Goal: Information Seeking & Learning: Learn about a topic

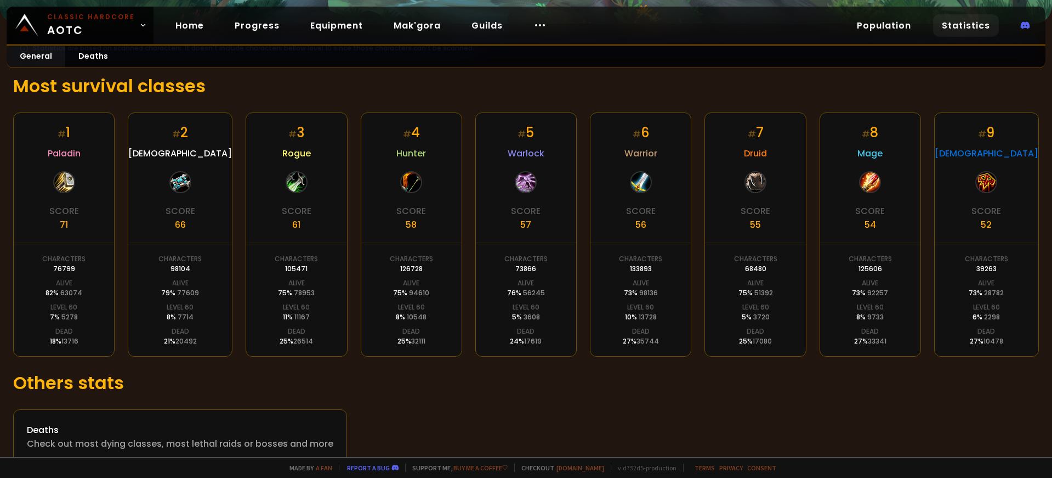
scroll to position [167, 0]
drag, startPoint x: 55, startPoint y: 268, endPoint x: 84, endPoint y: 269, distance: 29.1
click at [86, 269] on div "Characters 76799" at bounding box center [63, 265] width 43 height 20
click at [79, 270] on div "Characters 76799" at bounding box center [63, 265] width 43 height 20
drag, startPoint x: 50, startPoint y: 314, endPoint x: 76, endPoint y: 314, distance: 25.2
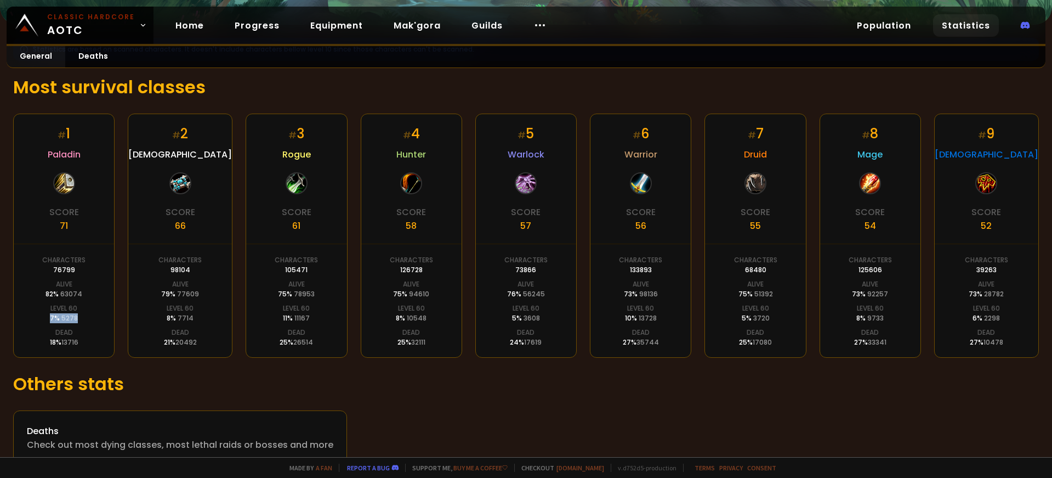
click at [76, 314] on div "7 % 5278" at bounding box center [64, 318] width 28 height 10
click at [54, 343] on div "# 1 Paladin Score 71 Characters 76799 Alive 82 % 63074 Level 60 7 % 5278 Dead 1…" at bounding box center [63, 236] width 101 height 244
drag, startPoint x: 43, startPoint y: 338, endPoint x: 80, endPoint y: 341, distance: 37.4
click at [80, 341] on div "# 1 Paladin Score 71 Characters 76799 Alive 82 % 63074 Level 60 7 % 5278 Dead 1…" at bounding box center [63, 236] width 101 height 244
click at [80, 339] on div "# 1 Paladin Score 71 Characters 76799 Alive 82 % 63074 Level 60 7 % 5278 Dead 1…" at bounding box center [63, 236] width 101 height 244
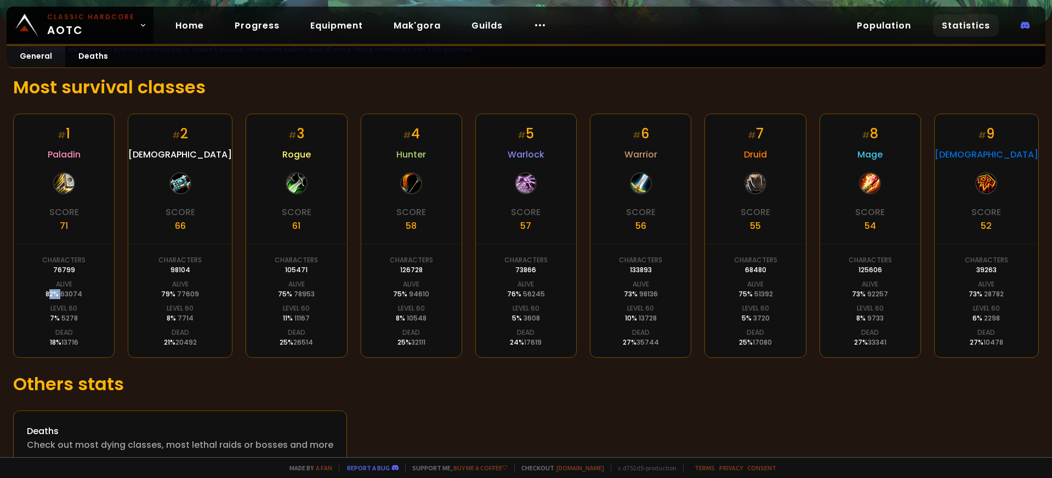
drag, startPoint x: 49, startPoint y: 287, endPoint x: 64, endPoint y: 291, distance: 14.6
click at [65, 289] on div "82 % 63074" at bounding box center [64, 294] width 37 height 10
click at [58, 318] on div "7 % 5278" at bounding box center [64, 318] width 28 height 10
click at [65, 316] on span "5278" at bounding box center [69, 317] width 16 height 9
click at [78, 316] on div "# 1 Paladin Score 71 Characters 76799 Alive 82 % 63074 Level 60 7 % 5278 Dead 1…" at bounding box center [63, 236] width 101 height 244
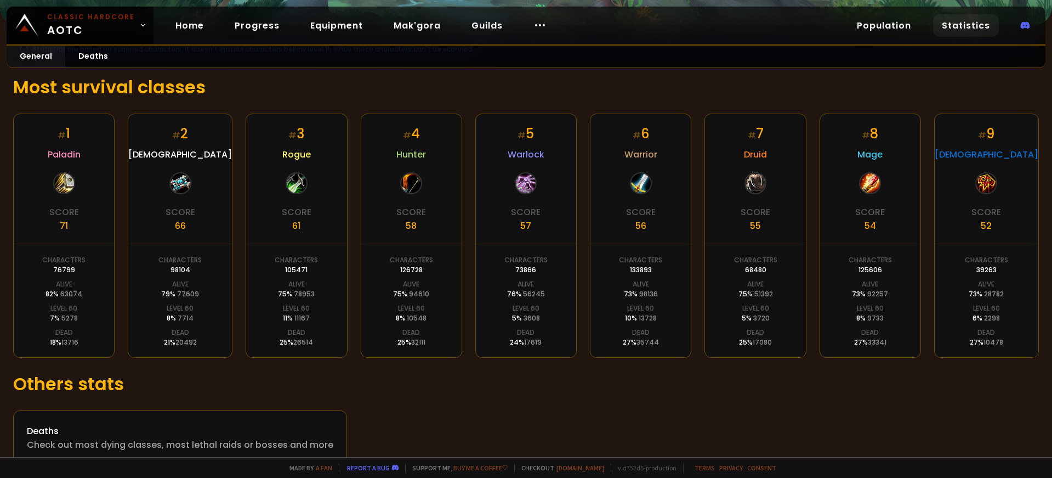
click at [78, 316] on div "# 1 Paladin Score 71 Characters 76799 Alive 82 % 63074 Level 60 7 % 5278 Dead 1…" at bounding box center [63, 236] width 101 height 244
click at [69, 315] on span "5278" at bounding box center [69, 317] width 16 height 9
click at [178, 315] on span "7714" at bounding box center [186, 317] width 16 height 9
drag, startPoint x: 284, startPoint y: 314, endPoint x: 297, endPoint y: 314, distance: 13.7
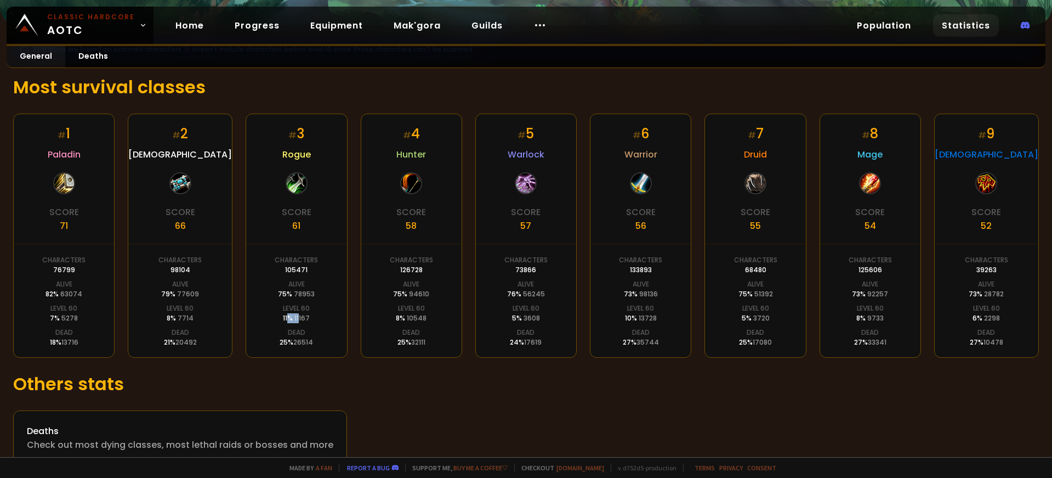
click at [296, 314] on div "11 % 11167" at bounding box center [296, 318] width 27 height 10
drag, startPoint x: 971, startPoint y: 316, endPoint x: 1005, endPoint y: 314, distance: 34.1
click at [1005, 314] on div "# 9 Shaman Score 52 Characters 39263 Alive 73 % 28782 Level 60 6 % 2298 Dead 27…" at bounding box center [987, 236] width 105 height 244
click at [999, 313] on div "# 9 Shaman Score 52 Characters 39263 Alive 73 % 28782 Level 60 6 % 2298 Dead 27…" at bounding box center [987, 236] width 105 height 244
drag, startPoint x: 739, startPoint y: 315, endPoint x: 782, endPoint y: 316, distance: 43.3
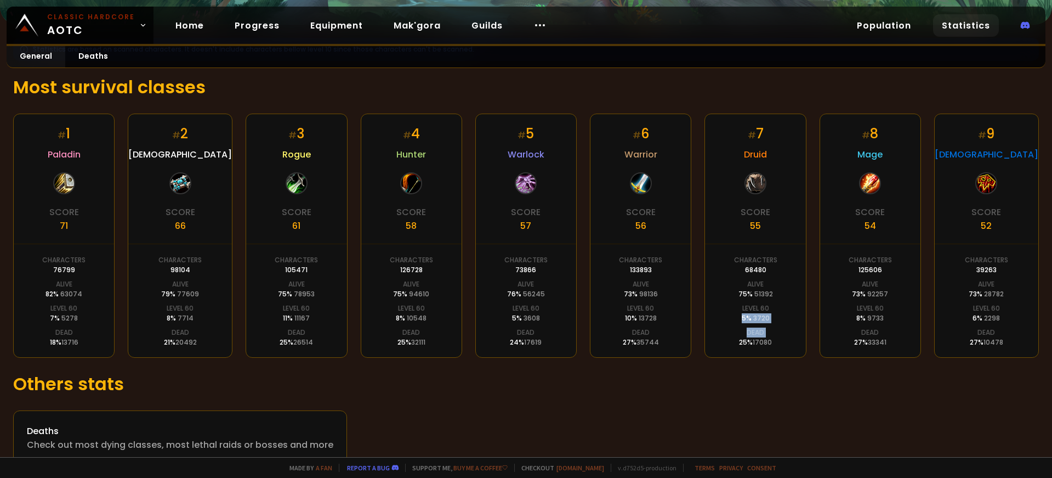
click at [782, 316] on div "# 7 Druid Score 55 Characters 68480 Alive 75 % 51392 Level 60 5 % 3720 Dead 25 …" at bounding box center [755, 236] width 101 height 244
click at [772, 316] on div "# 7 Druid Score 55 Characters 68480 Alive 75 % 51392 Level 60 5 % 3720 Dead 25 …" at bounding box center [755, 236] width 101 height 244
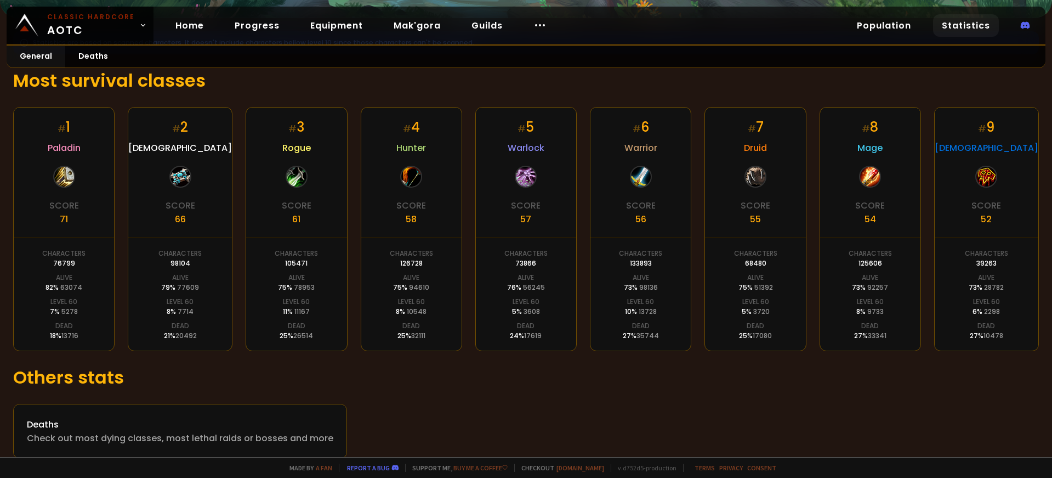
scroll to position [184, 0]
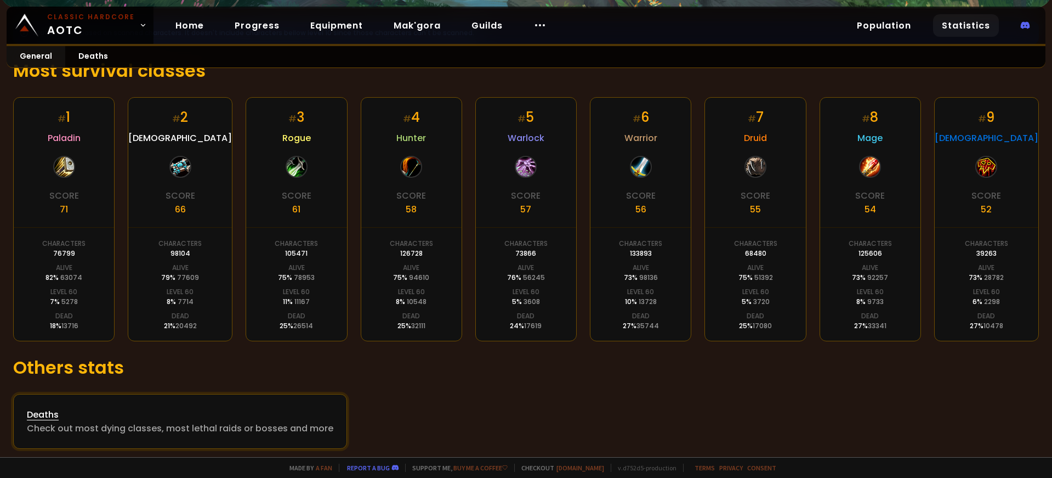
click at [266, 399] on link "Deaths Check out most dying classes, most lethal raids or bosses and more" at bounding box center [180, 421] width 334 height 55
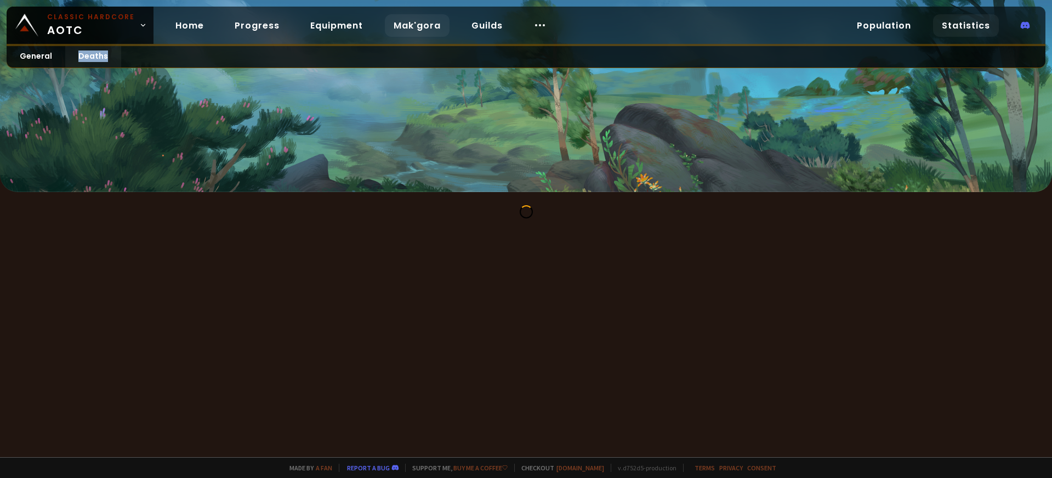
click at [414, 26] on link "Mak'gora" at bounding box center [417, 25] width 65 height 22
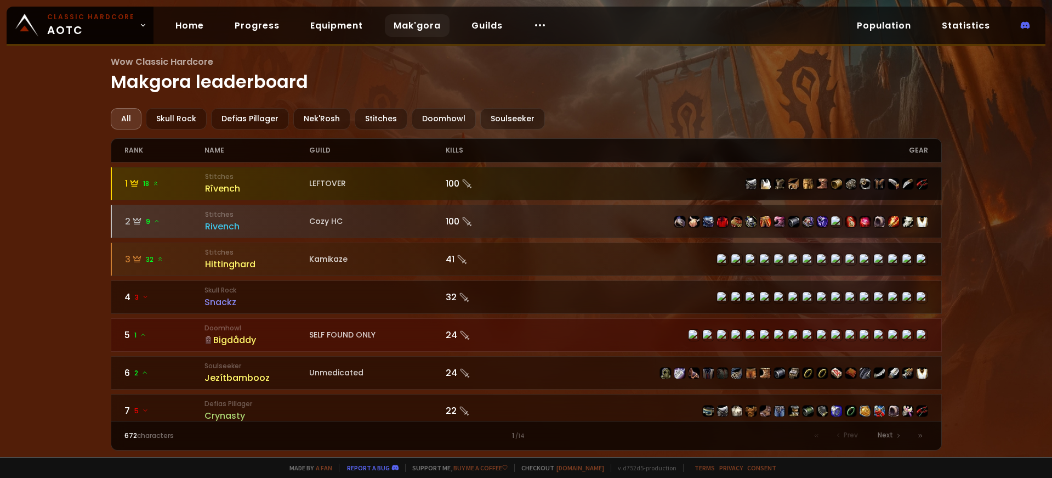
click at [403, 171] on div at bounding box center [527, 183] width 830 height 32
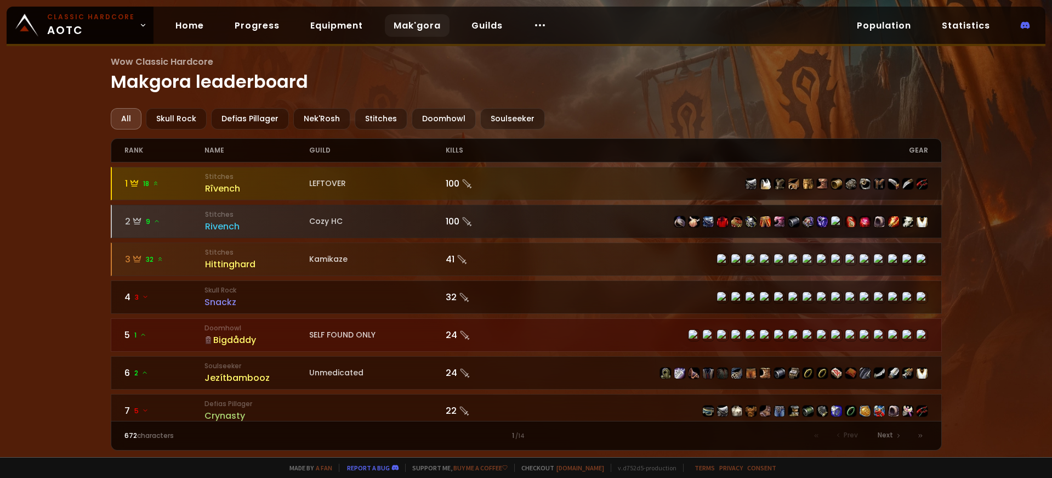
click at [379, 217] on div "Cozy HC" at bounding box center [377, 222] width 137 height 12
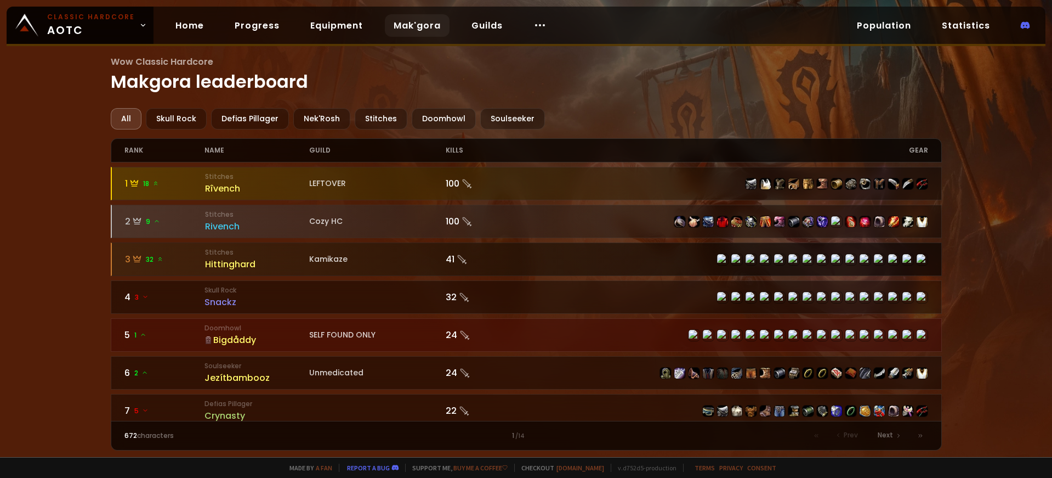
click at [349, 254] on div "Kamikaze" at bounding box center [377, 259] width 137 height 12
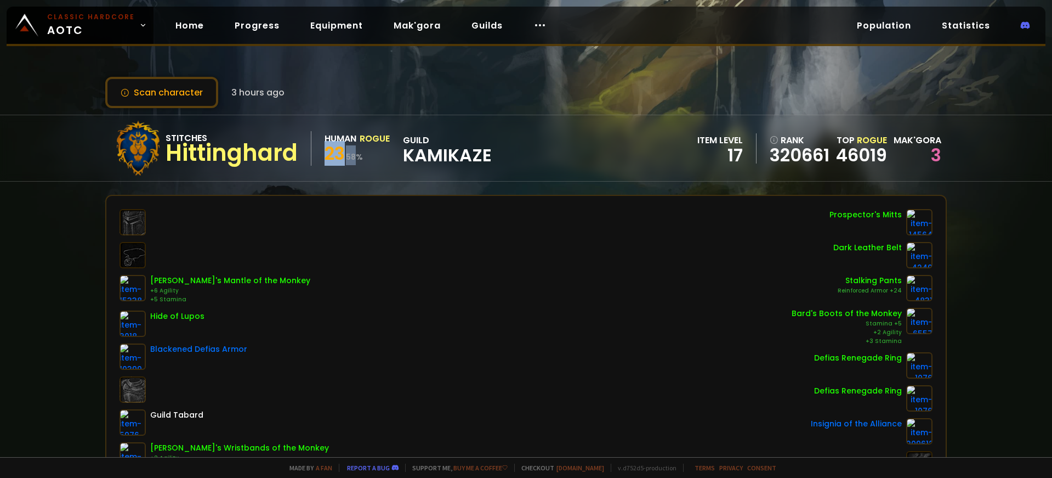
drag, startPoint x: 330, startPoint y: 155, endPoint x: 359, endPoint y: 156, distance: 28.5
click at [359, 156] on div "23 58 %" at bounding box center [357, 155] width 65 height 20
click at [357, 155] on small "58 %" at bounding box center [354, 156] width 17 height 11
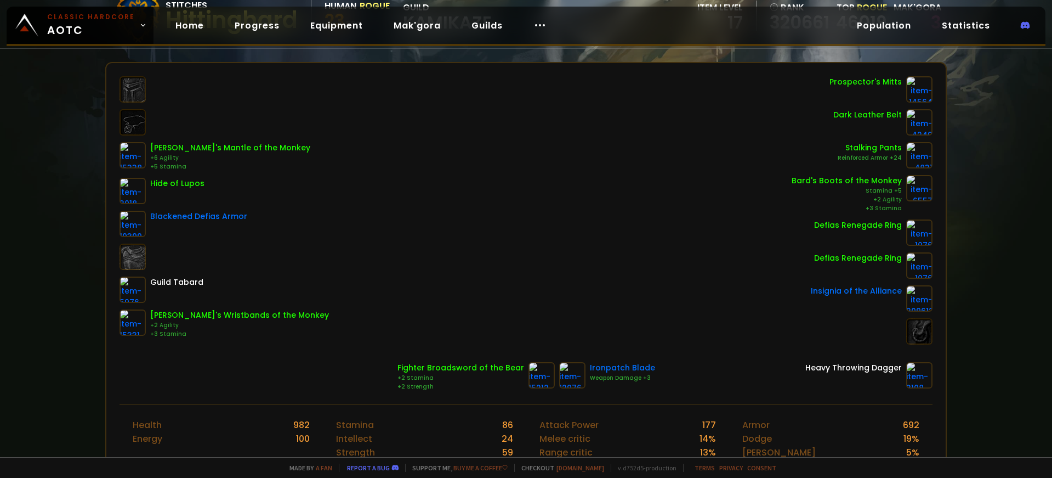
scroll to position [188, 0]
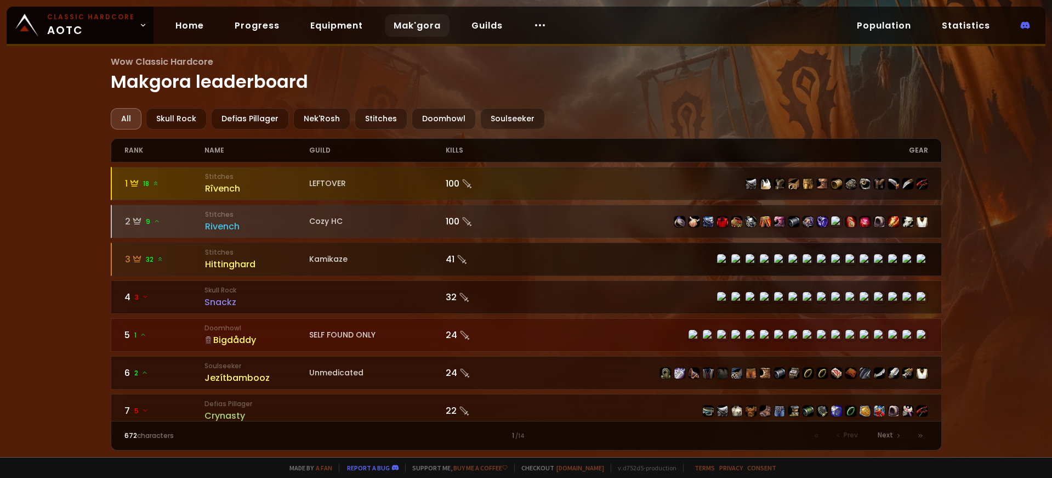
scroll to position [21, 0]
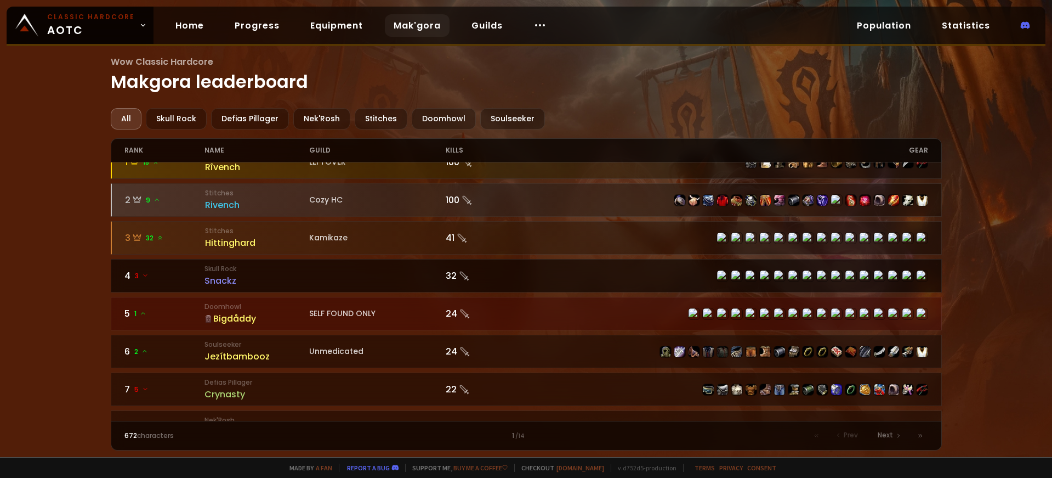
click at [497, 275] on div "32" at bounding box center [486, 276] width 81 height 14
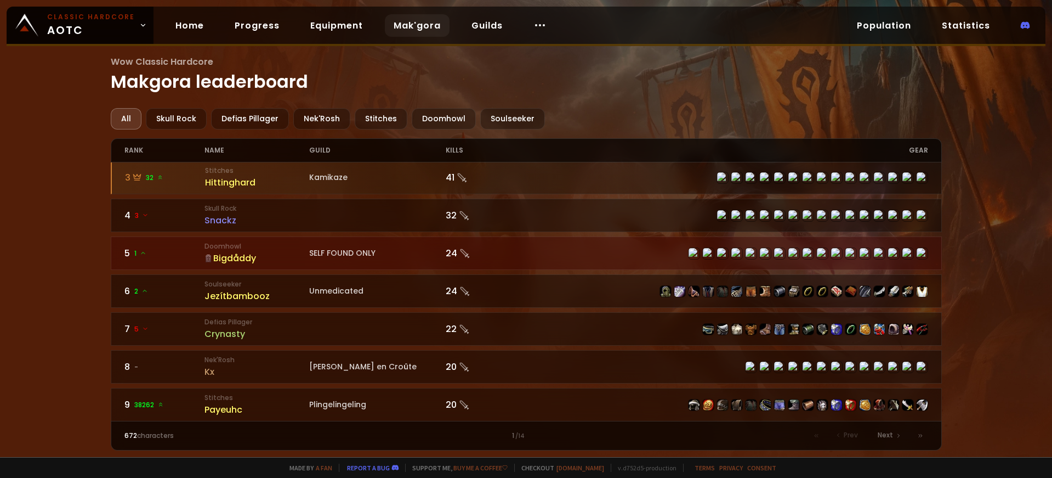
scroll to position [218, 0]
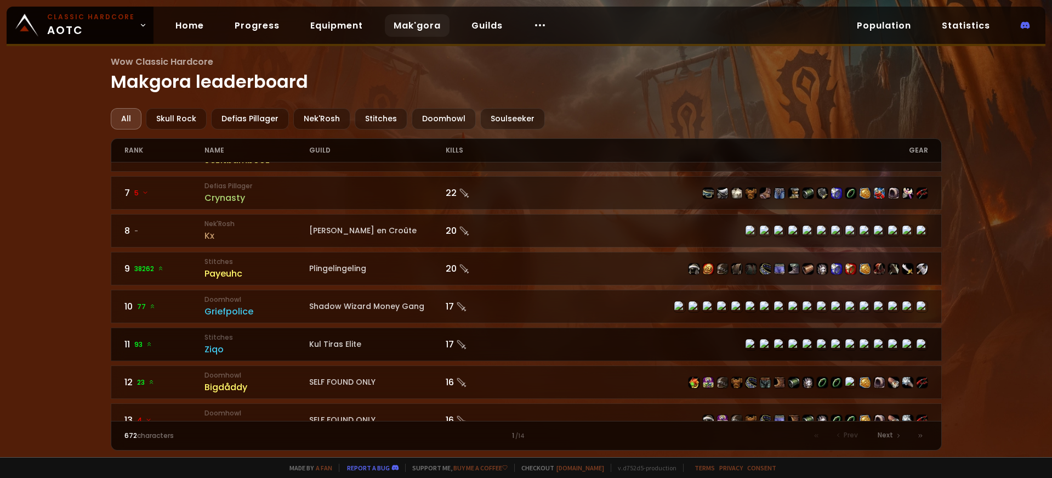
click at [511, 327] on link "11 93 Stitches Ziqo Kul Tiras Elite 17" at bounding box center [526, 343] width 831 height 33
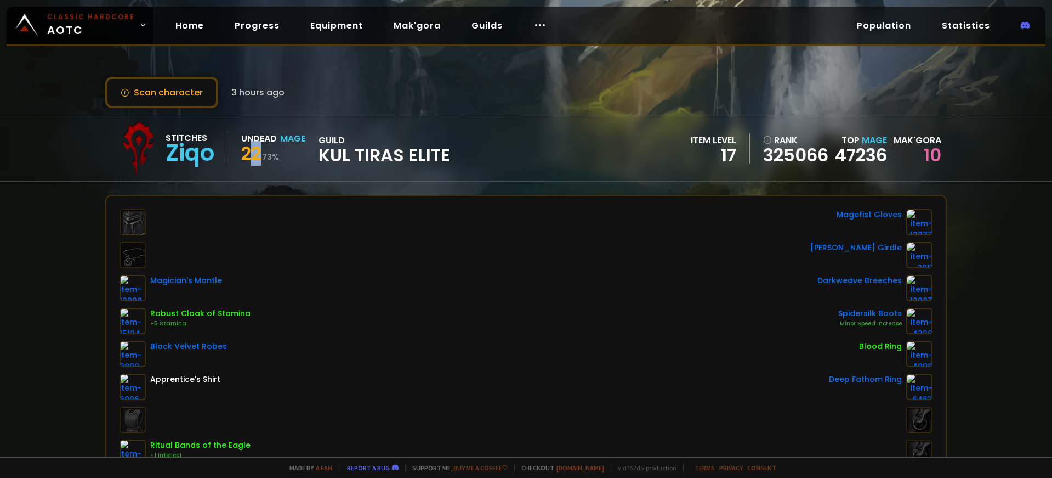
drag, startPoint x: 248, startPoint y: 151, endPoint x: 267, endPoint y: 151, distance: 18.1
click at [267, 152] on div "22 73 %" at bounding box center [273, 155] width 64 height 20
click at [267, 151] on small "73 %" at bounding box center [270, 156] width 17 height 11
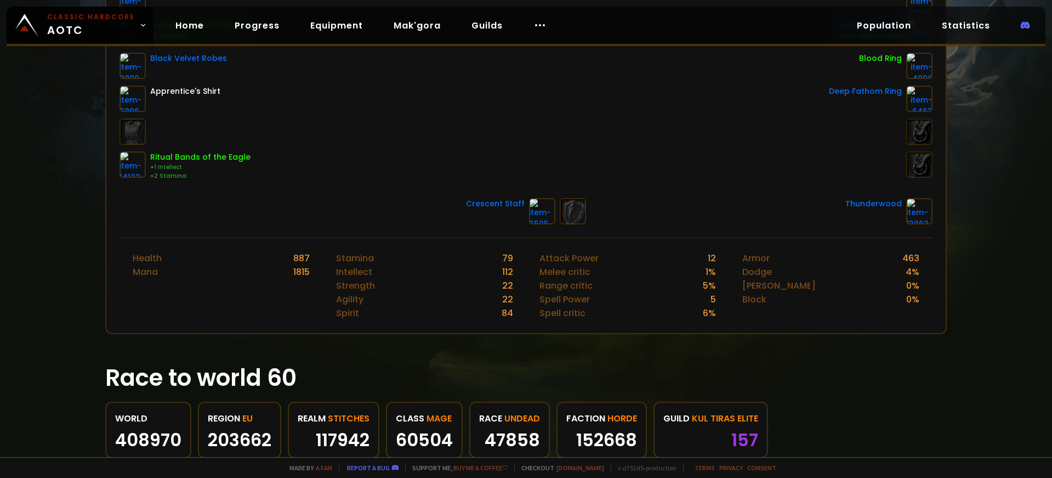
scroll to position [457, 0]
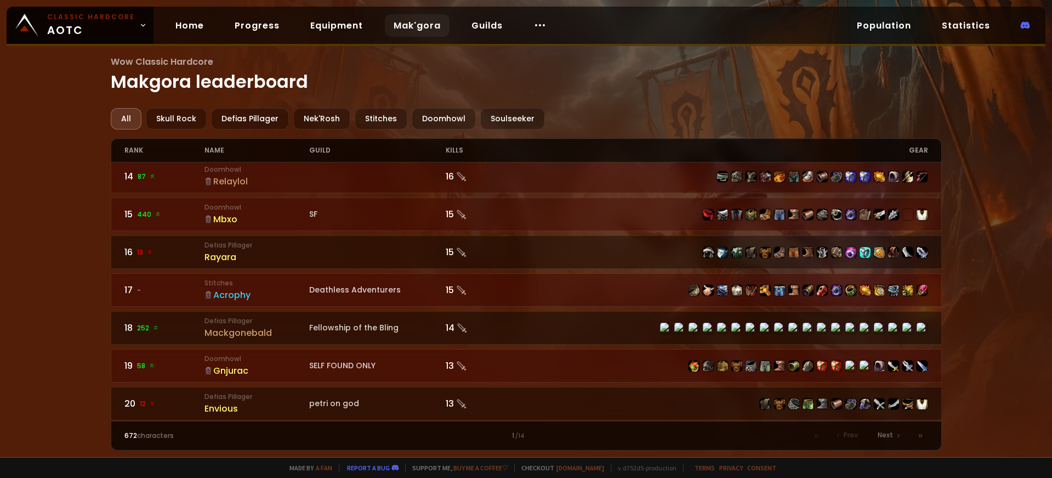
scroll to position [520, 0]
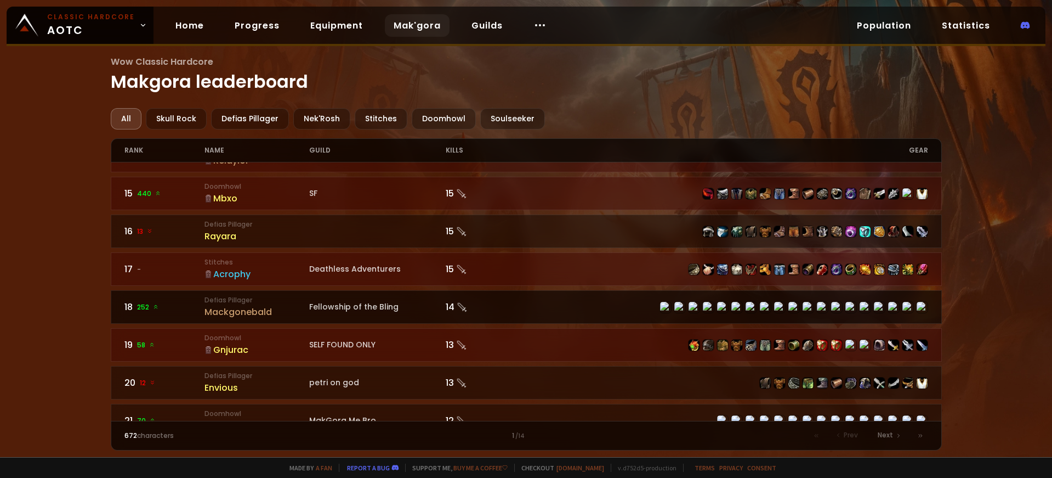
click at [275, 305] on div "Mackgonebald" at bounding box center [257, 312] width 105 height 14
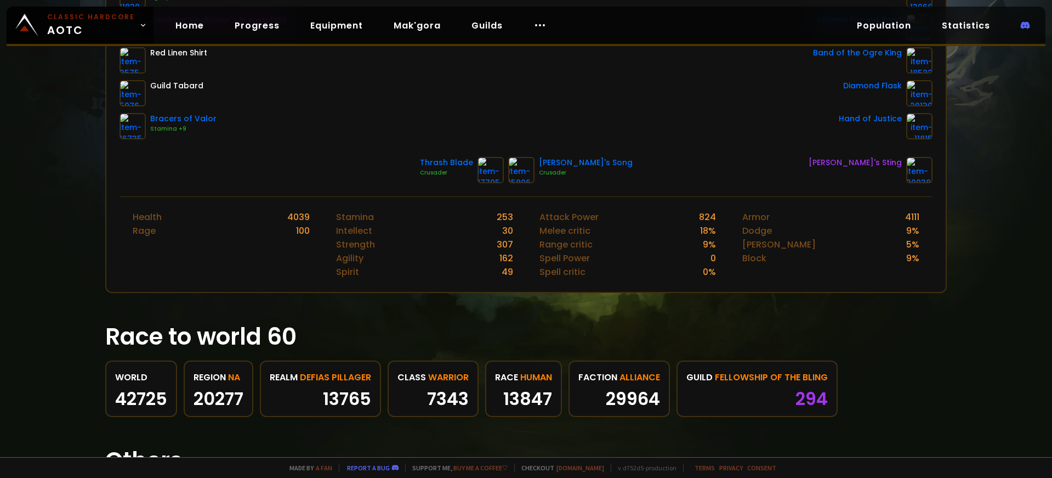
scroll to position [323, 0]
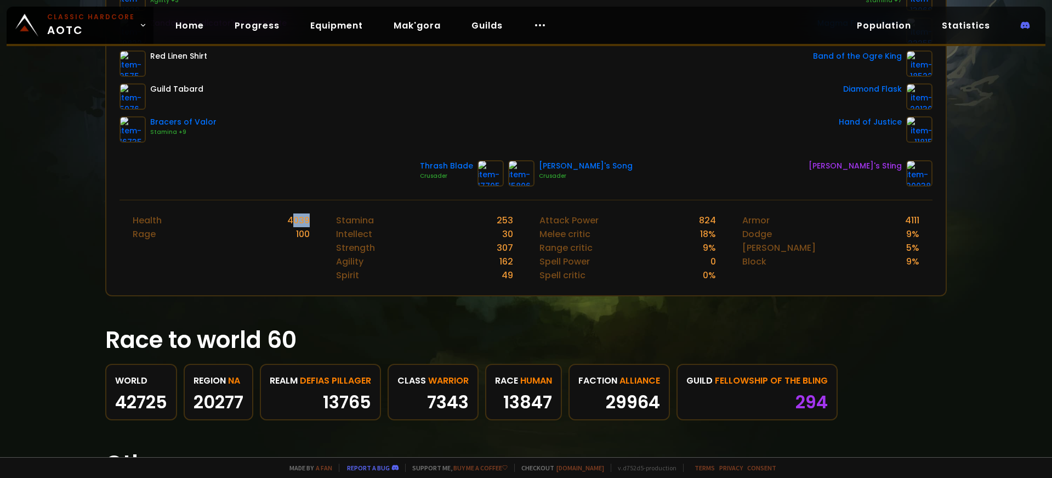
click at [318, 221] on div "Health 4039 Rage 100" at bounding box center [221, 247] width 203 height 95
click at [297, 217] on div "4039" at bounding box center [298, 220] width 22 height 14
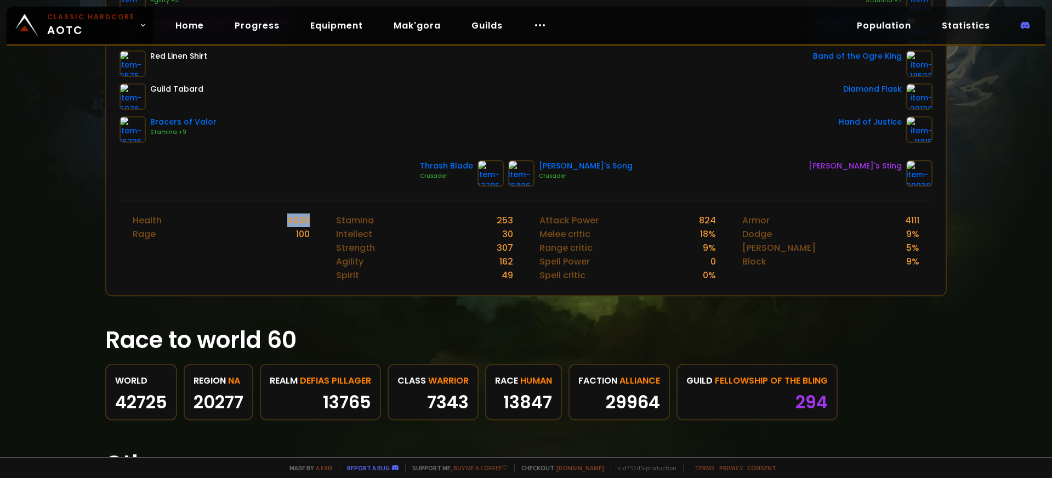
scroll to position [0, 0]
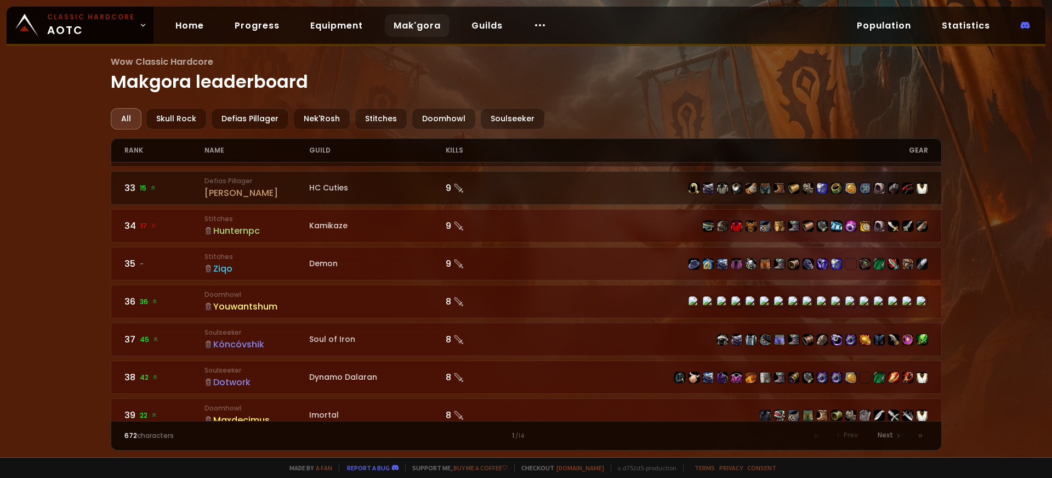
scroll to position [1339, 0]
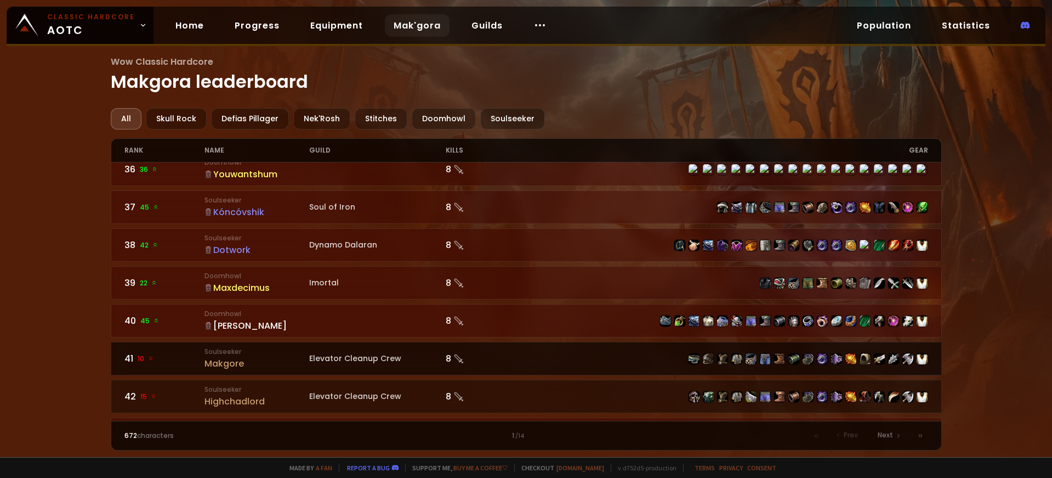
click at [229, 356] on div "Makgore" at bounding box center [257, 363] width 105 height 14
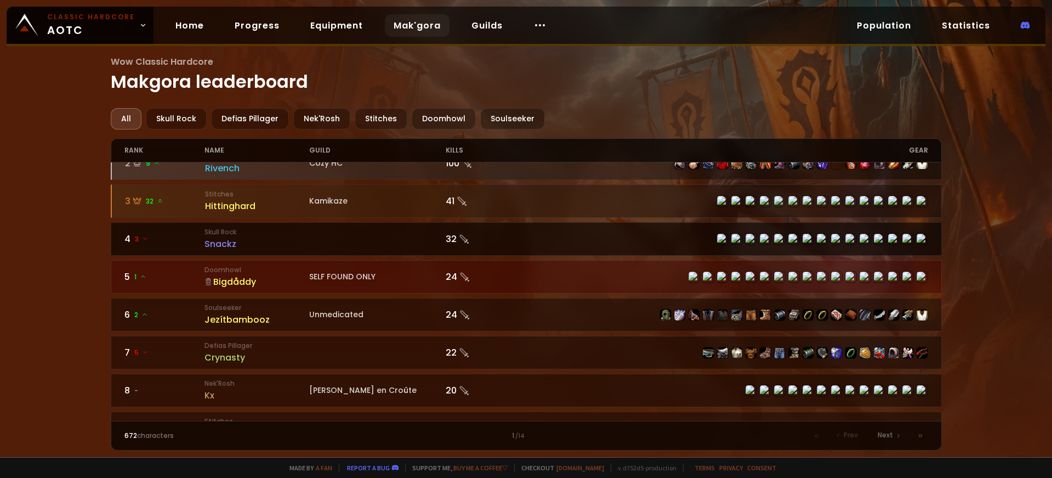
scroll to position [104, 0]
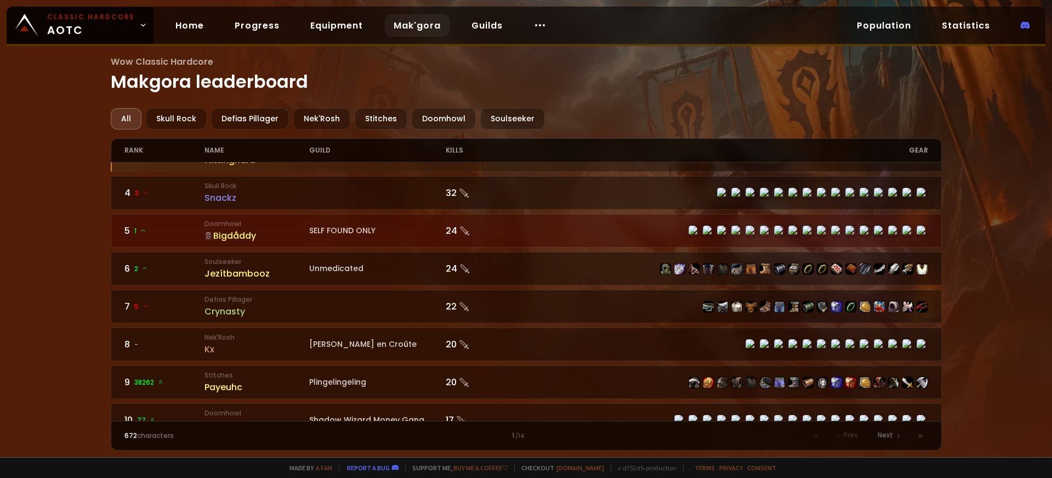
click at [208, 232] on icon at bounding box center [209, 236] width 8 height 8
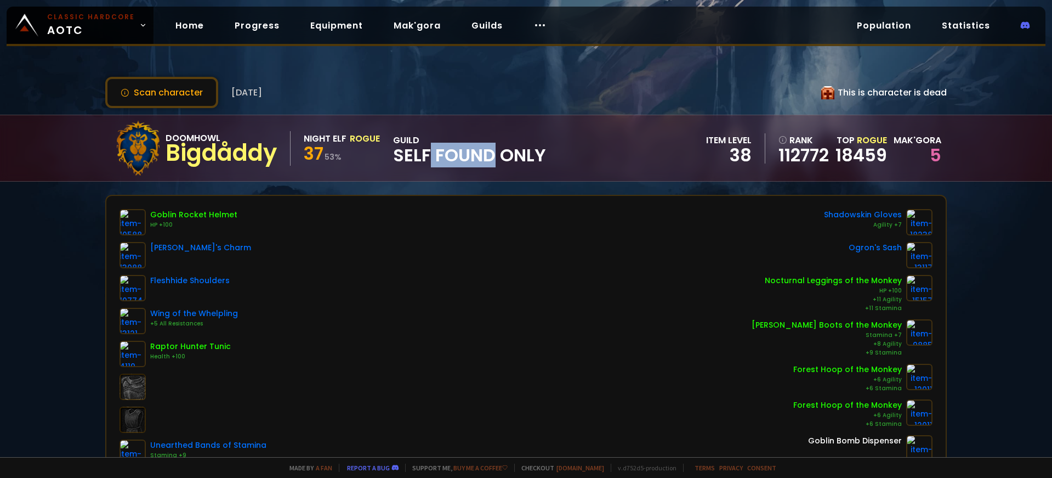
drag, startPoint x: 450, startPoint y: 157, endPoint x: 513, endPoint y: 156, distance: 63.6
click at [508, 156] on span "SELF FOUND ONLY" at bounding box center [469, 155] width 153 height 16
click at [513, 155] on span "SELF FOUND ONLY" at bounding box center [469, 155] width 153 height 16
drag, startPoint x: 452, startPoint y: 155, endPoint x: 545, endPoint y: 155, distance: 93.2
click at [542, 154] on span "SELF FOUND ONLY" at bounding box center [469, 155] width 153 height 16
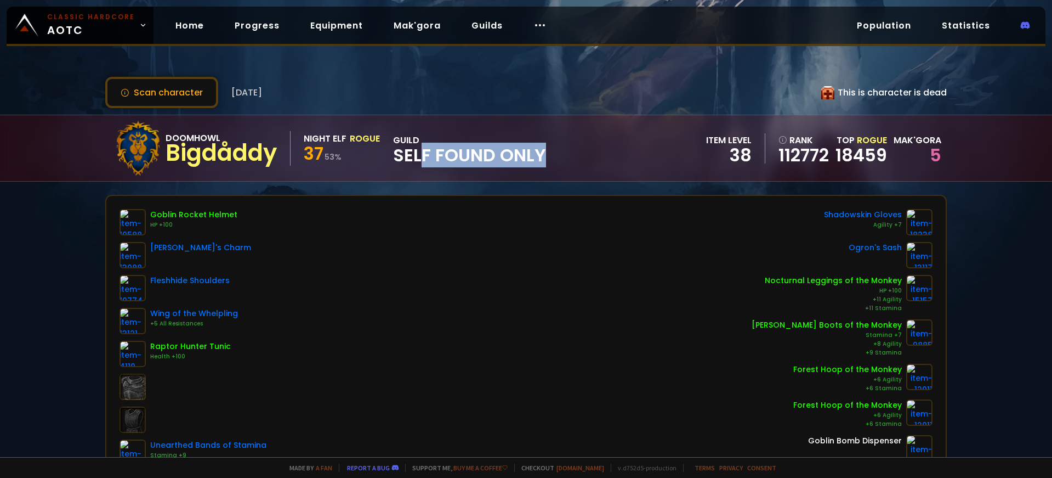
click at [545, 155] on span "SELF FOUND ONLY" at bounding box center [469, 155] width 153 height 16
click at [535, 83] on div "Scan character 7 days ago This is character is dead" at bounding box center [526, 92] width 842 height 31
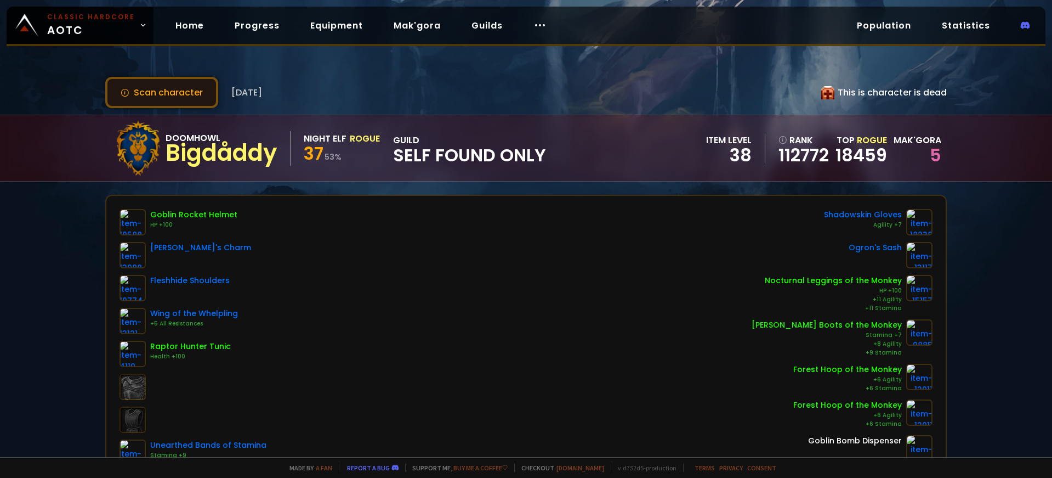
click at [170, 97] on button "Scan character" at bounding box center [161, 92] width 113 height 31
drag, startPoint x: 321, startPoint y: 152, endPoint x: 343, endPoint y: 154, distance: 22.0
click at [343, 154] on div "37 53 %" at bounding box center [342, 155] width 76 height 20
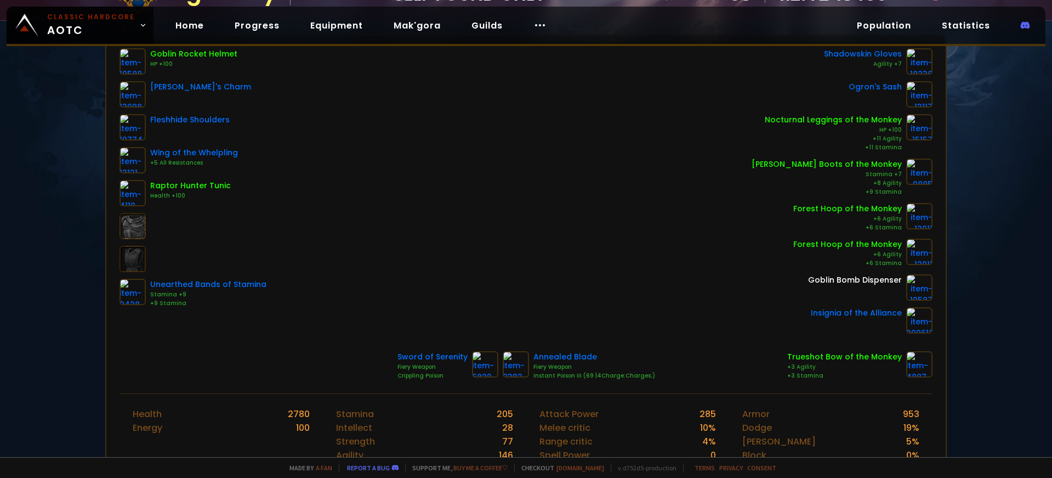
scroll to position [358, 0]
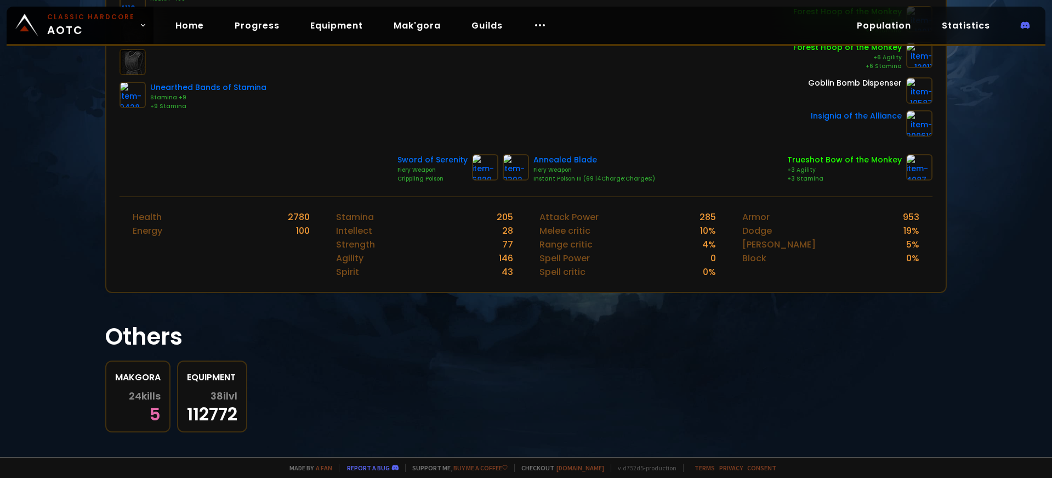
click at [469, 334] on h1 "Others" at bounding box center [526, 336] width 842 height 35
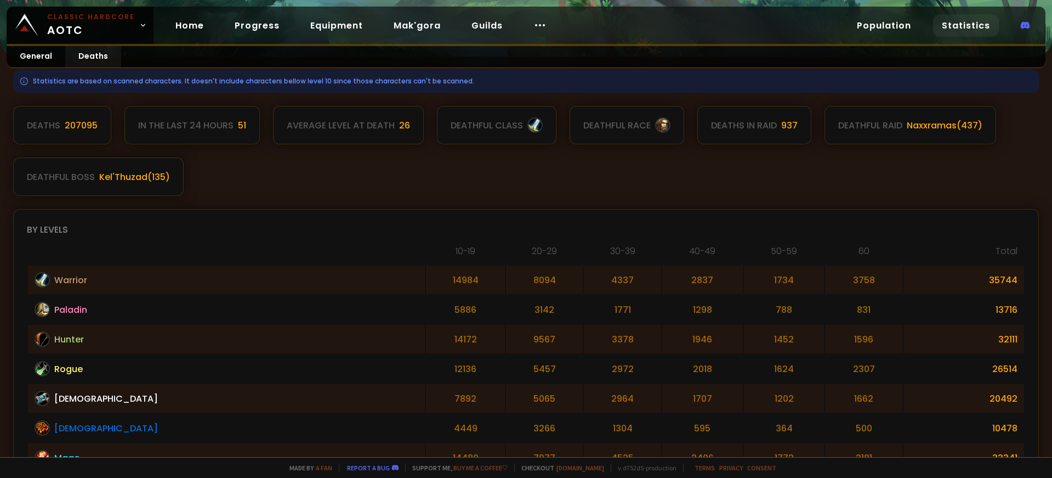
scroll to position [148, 0]
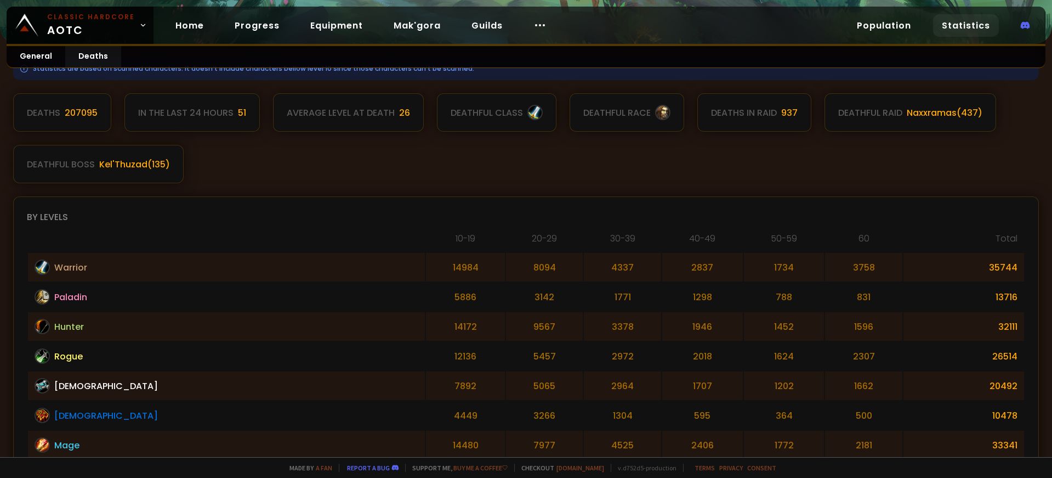
click at [762, 107] on div "Deaths in raid" at bounding box center [744, 113] width 66 height 14
click at [859, 113] on div "deathful raid" at bounding box center [871, 113] width 64 height 14
click at [943, 111] on div "Naxxramas ( 437 )" at bounding box center [945, 113] width 76 height 14
click at [924, 110] on div "Naxxramas ( 437 )" at bounding box center [945, 113] width 76 height 14
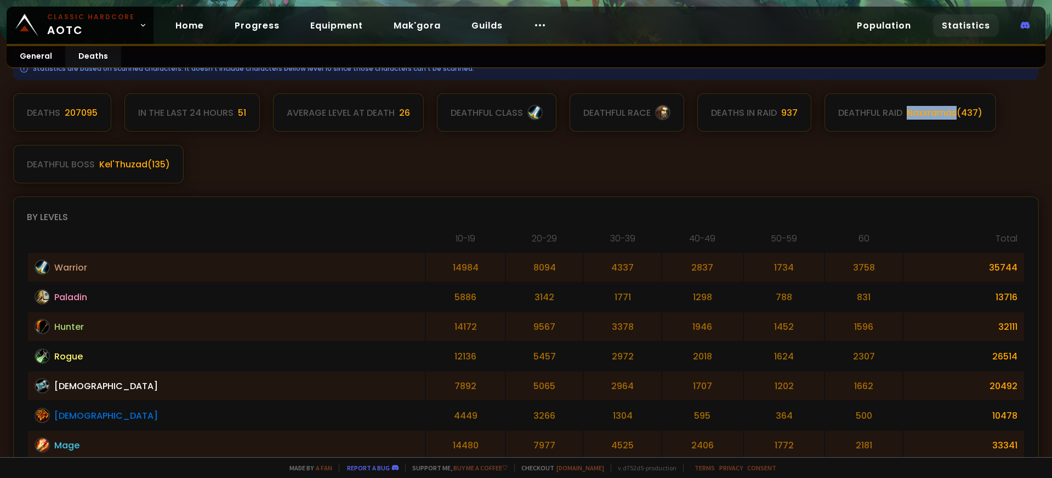
copy div "Naxxramas"
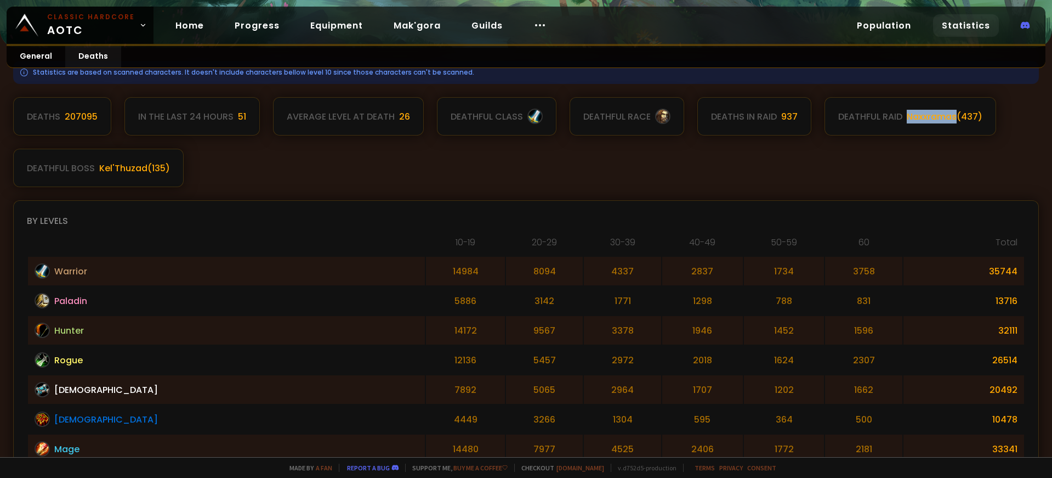
scroll to position [137, 0]
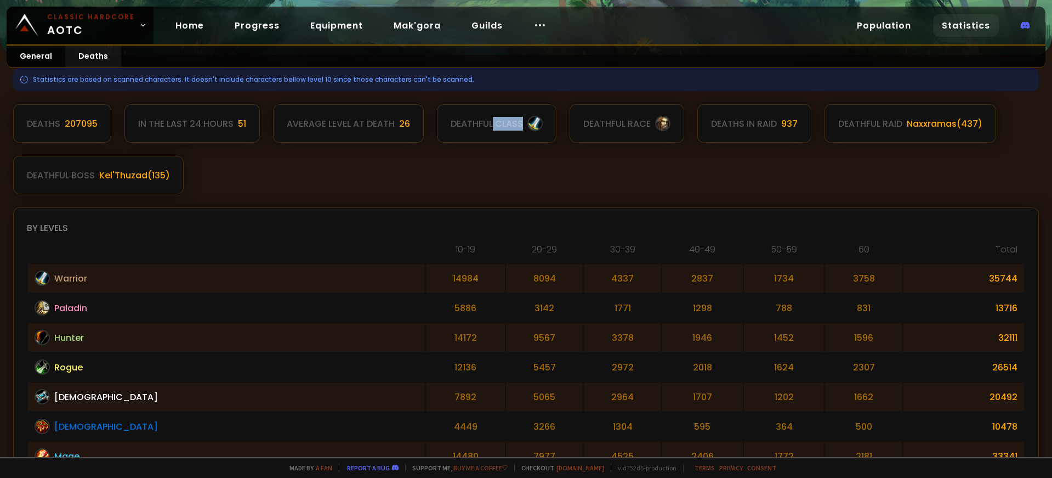
drag, startPoint x: 493, startPoint y: 123, endPoint x: 541, endPoint y: 122, distance: 48.3
click at [541, 122] on div "deathful class" at bounding box center [497, 123] width 120 height 38
click at [536, 122] on div at bounding box center [535, 123] width 15 height 15
click at [535, 123] on div at bounding box center [535, 123] width 15 height 15
click at [660, 122] on div at bounding box center [662, 123] width 15 height 15
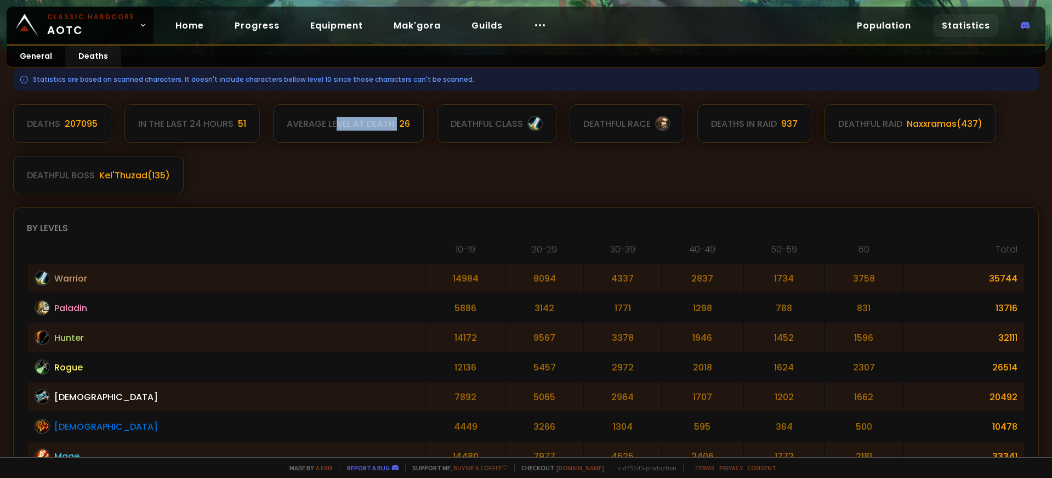
drag, startPoint x: 383, startPoint y: 120, endPoint x: 397, endPoint y: 120, distance: 14.3
click at [397, 120] on div "Average level at death 26" at bounding box center [348, 123] width 151 height 38
click at [285, 151] on div "Deaths 207095 In the last 24 hours 51 Average level at death 26 deathful class …" at bounding box center [526, 149] width 1026 height 90
drag, startPoint x: 166, startPoint y: 126, endPoint x: 237, endPoint y: 122, distance: 71.4
click at [237, 122] on div "In the last 24 hours 51" at bounding box center [191, 123] width 135 height 38
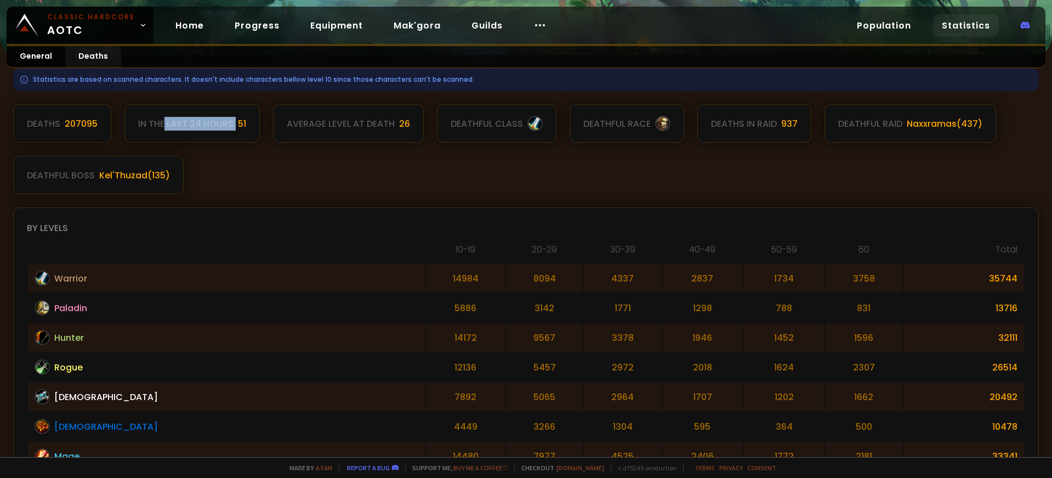
click at [233, 124] on div "In the last 24 hours 51" at bounding box center [191, 123] width 135 height 38
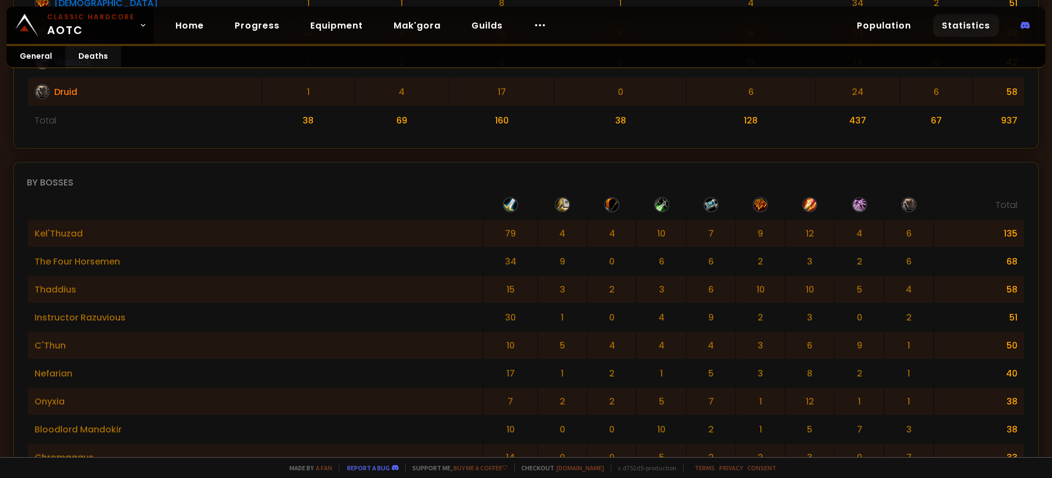
scroll to position [966, 0]
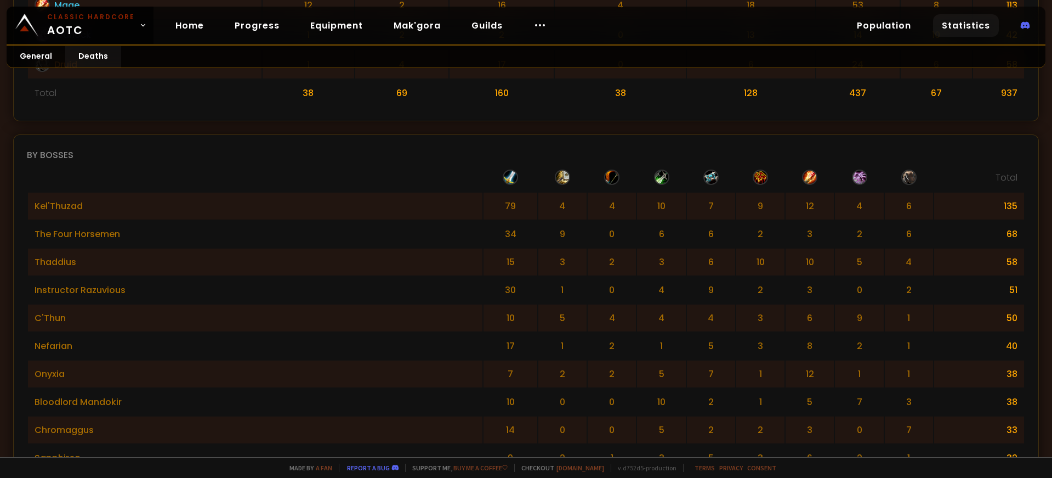
click at [999, 200] on td "135" at bounding box center [980, 205] width 90 height 27
click at [999, 199] on td "135" at bounding box center [980, 205] width 90 height 27
click at [149, 226] on td "The Four Horsemen" at bounding box center [255, 233] width 455 height 27
click at [1007, 228] on td "68" at bounding box center [980, 233] width 90 height 27
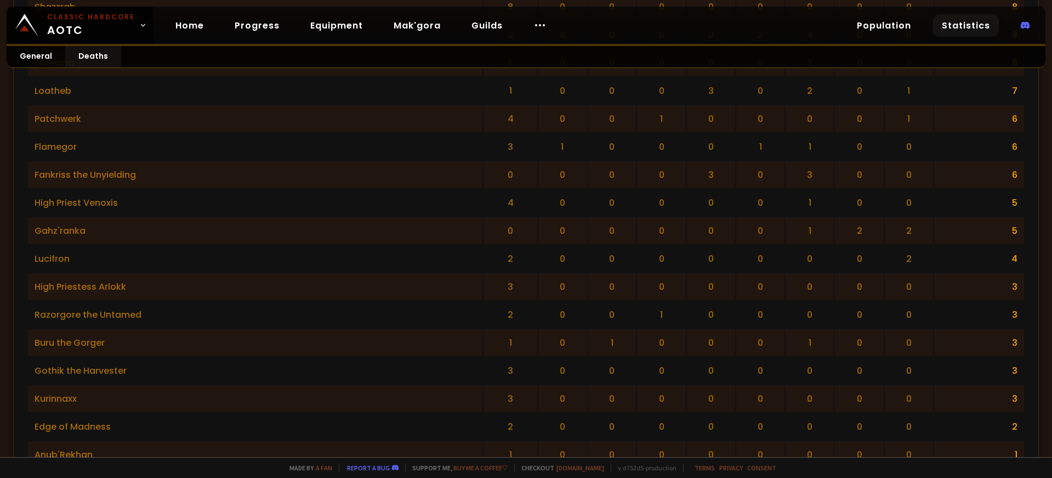
scroll to position [2096, 0]
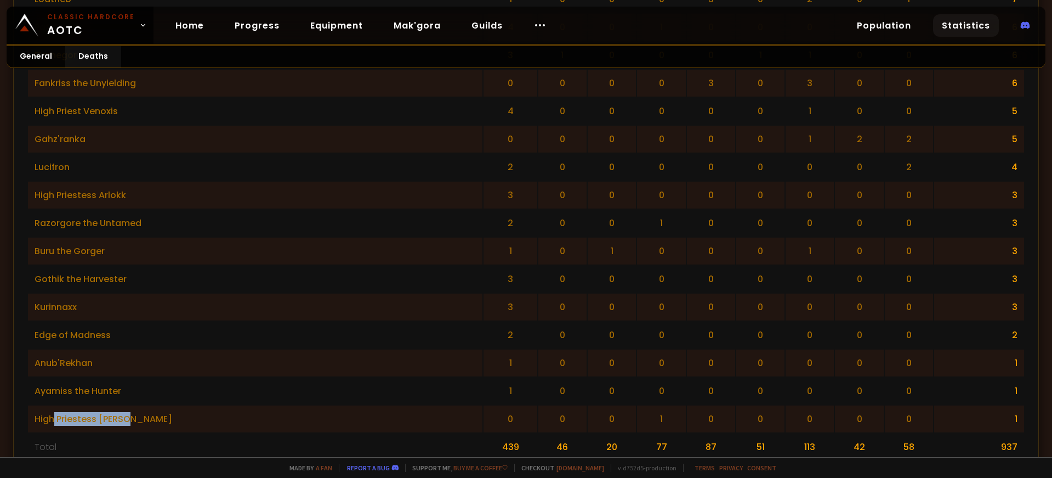
drag, startPoint x: 66, startPoint y: 383, endPoint x: 138, endPoint y: 389, distance: 72.1
click at [138, 405] on td "High Priestess [PERSON_NAME]" at bounding box center [255, 418] width 455 height 27
drag, startPoint x: 614, startPoint y: 391, endPoint x: 635, endPoint y: 389, distance: 21.5
click at [637, 405] on td "1" at bounding box center [661, 418] width 48 height 27
drag, startPoint x: 1012, startPoint y: 390, endPoint x: 988, endPoint y: 389, distance: 24.1
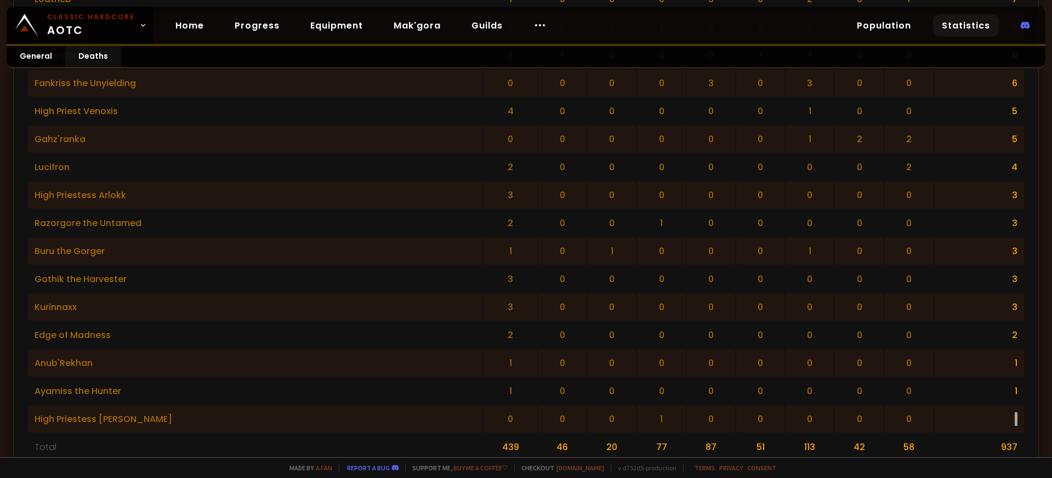
click at [988, 405] on td "1" at bounding box center [980, 418] width 90 height 27
drag, startPoint x: 984, startPoint y: 390, endPoint x: 920, endPoint y: 405, distance: 66.3
click at [984, 405] on td "1" at bounding box center [980, 418] width 90 height 27
drag, startPoint x: 80, startPoint y: 390, endPoint x: 118, endPoint y: 390, distance: 38.9
click at [118, 405] on td "High Priestess [PERSON_NAME]" at bounding box center [255, 418] width 455 height 27
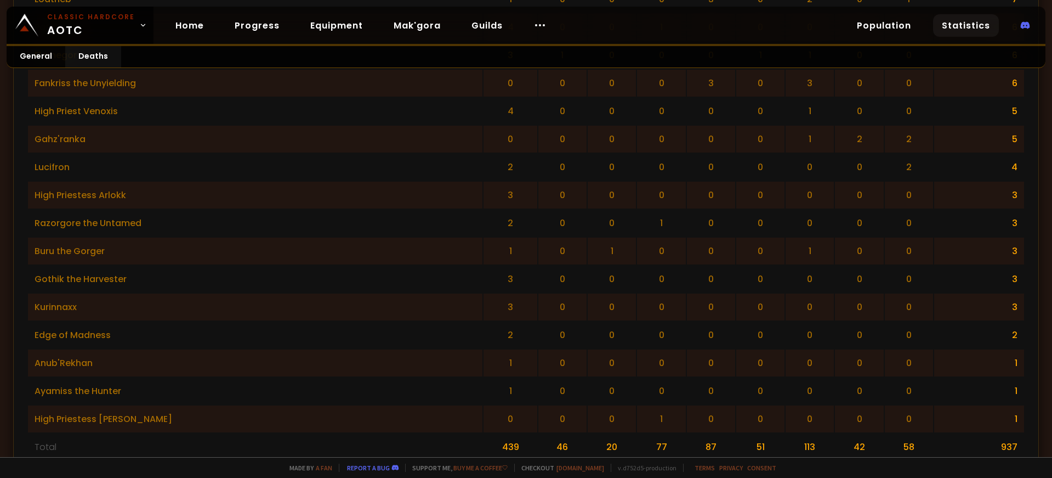
drag, startPoint x: 122, startPoint y: 390, endPoint x: 142, endPoint y: 392, distance: 20.4
click at [125, 405] on td "High Priestess [PERSON_NAME]" at bounding box center [255, 418] width 455 height 27
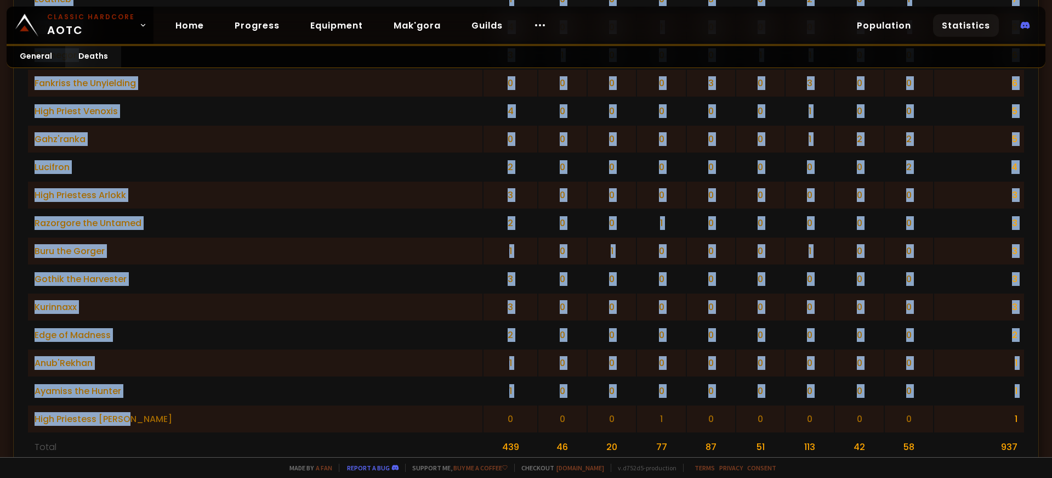
drag, startPoint x: 142, startPoint y: 392, endPoint x: 15, endPoint y: 389, distance: 126.7
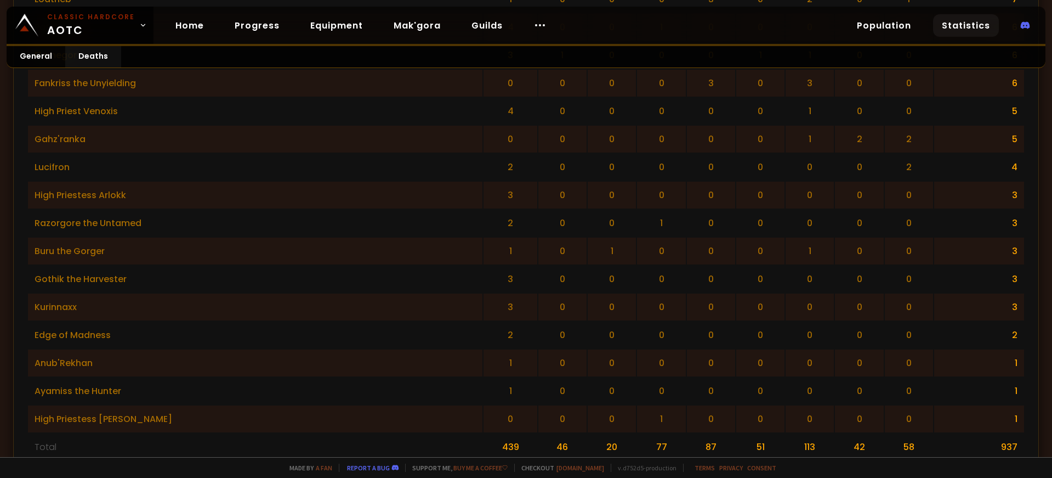
click at [75, 405] on td "High Priestess [PERSON_NAME]" at bounding box center [255, 418] width 455 height 27
drag, startPoint x: 105, startPoint y: 358, endPoint x: 60, endPoint y: 355, distance: 45.1
click at [60, 377] on td "Ayamiss the Hunter" at bounding box center [255, 390] width 455 height 27
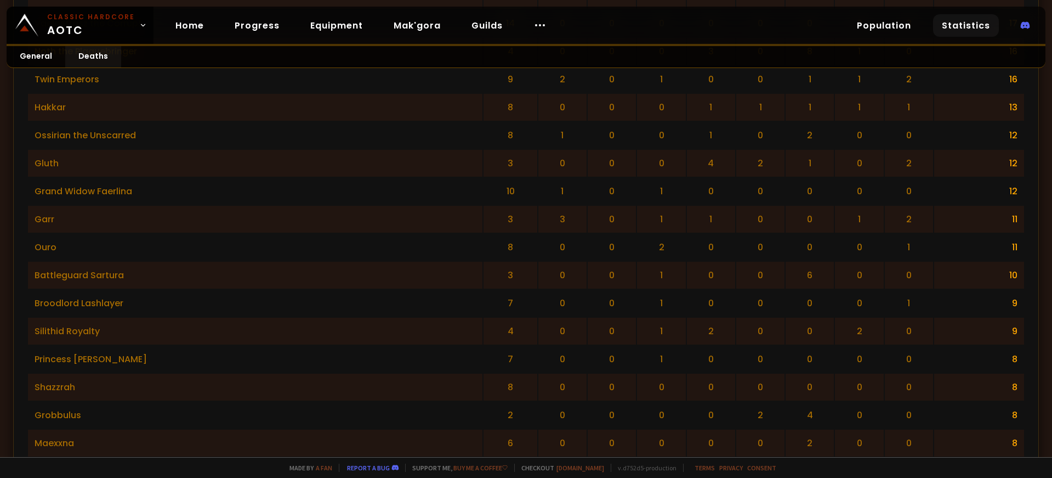
scroll to position [1437, 0]
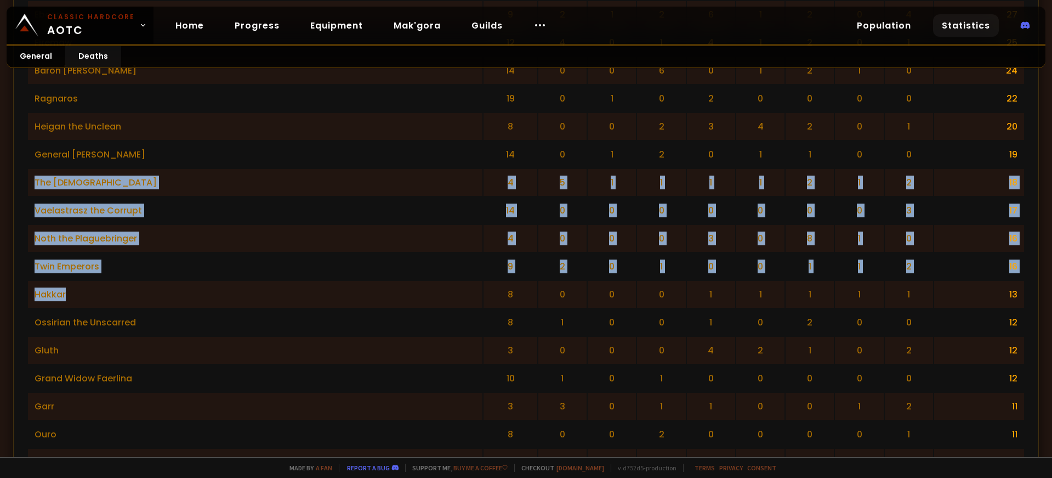
drag, startPoint x: 112, startPoint y: 250, endPoint x: 133, endPoint y: 296, distance: 50.1
click at [133, 295] on tbody "Kel'Thuzad 79 4 4 10 7 9 12 4 6 135 The Four Horsemen 34 9 0 6 6 2 3 2 6 68 [PE…" at bounding box center [526, 419] width 996 height 1397
click at [133, 309] on td "Ossirian the Unscarred" at bounding box center [255, 322] width 455 height 27
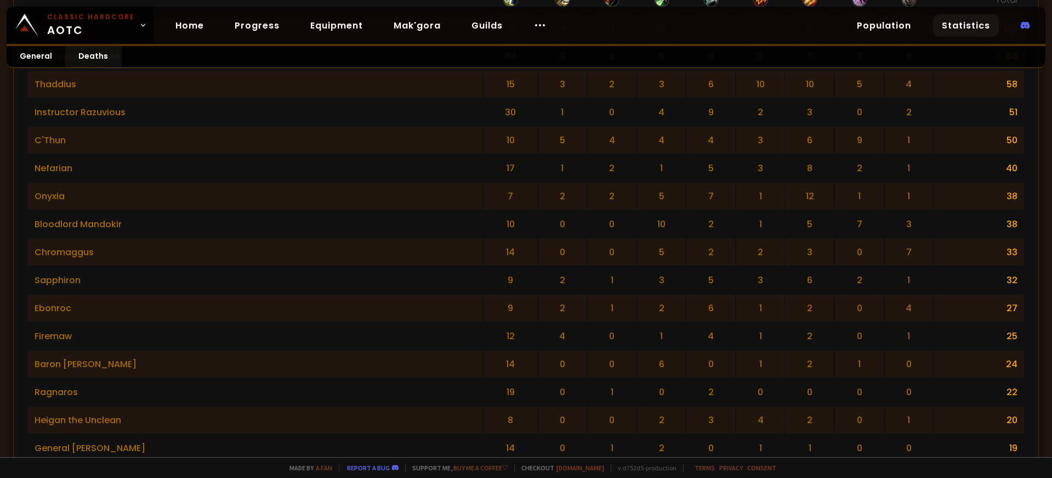
scroll to position [911, 0]
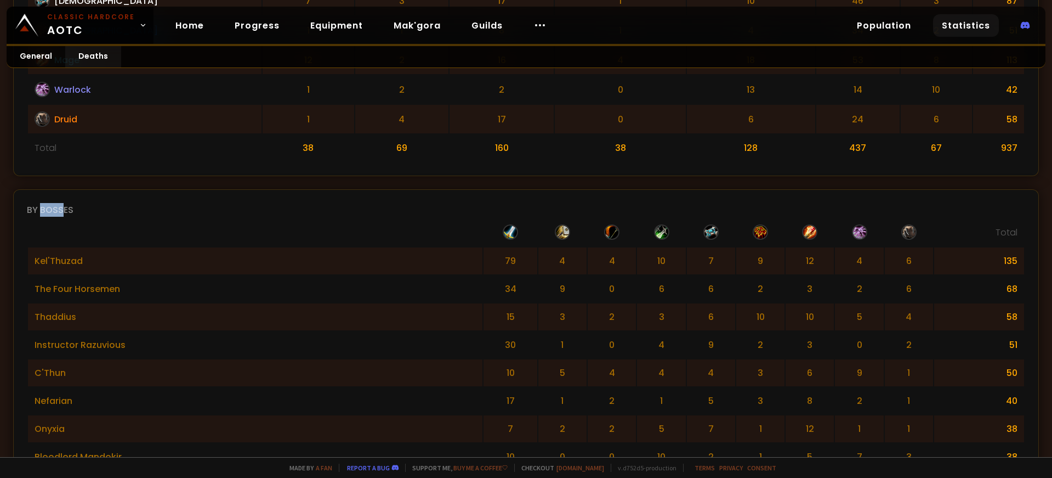
drag, startPoint x: 51, startPoint y: 208, endPoint x: 73, endPoint y: 212, distance: 22.4
click at [70, 212] on div "By bosses" at bounding box center [526, 210] width 999 height 14
click at [858, 226] on th at bounding box center [859, 235] width 48 height 22
click at [835, 224] on th at bounding box center [859, 235] width 48 height 22
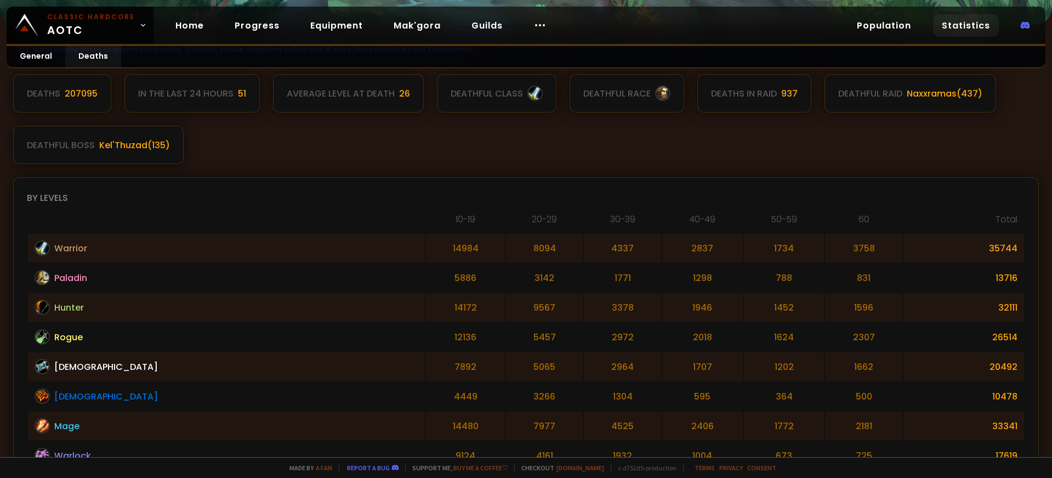
scroll to position [0, 0]
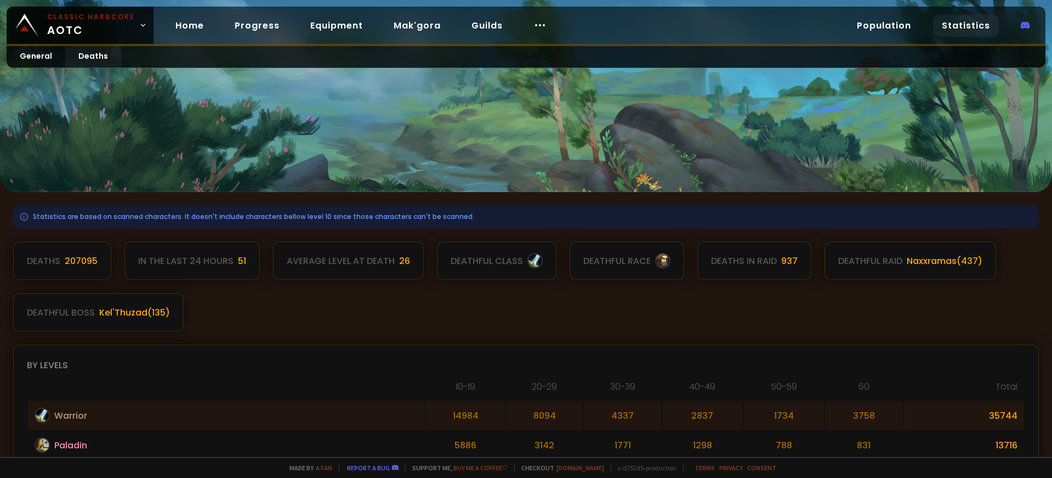
click at [468, 265] on div "deathful class" at bounding box center [487, 261] width 72 height 14
click at [318, 23] on link "Equipment" at bounding box center [337, 25] width 70 height 22
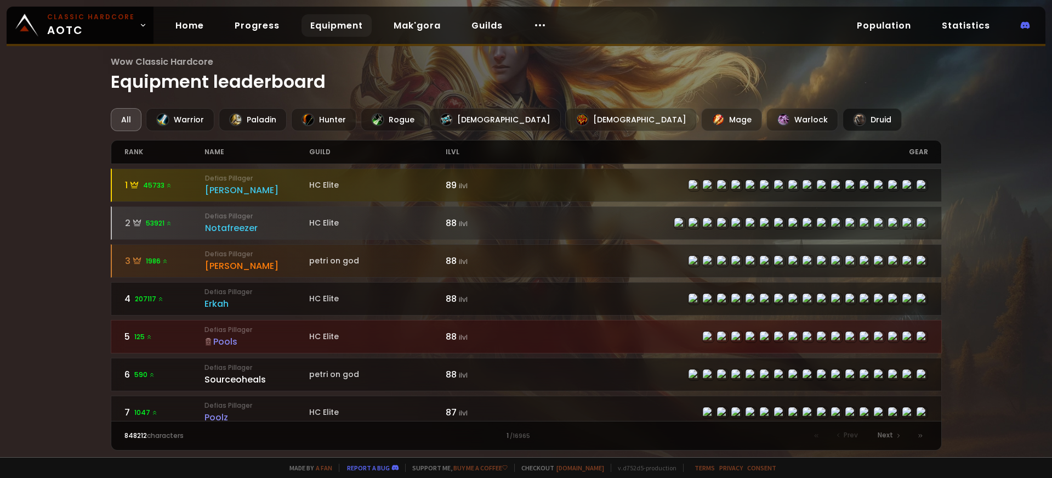
click at [853, 117] on div at bounding box center [859, 119] width 13 height 13
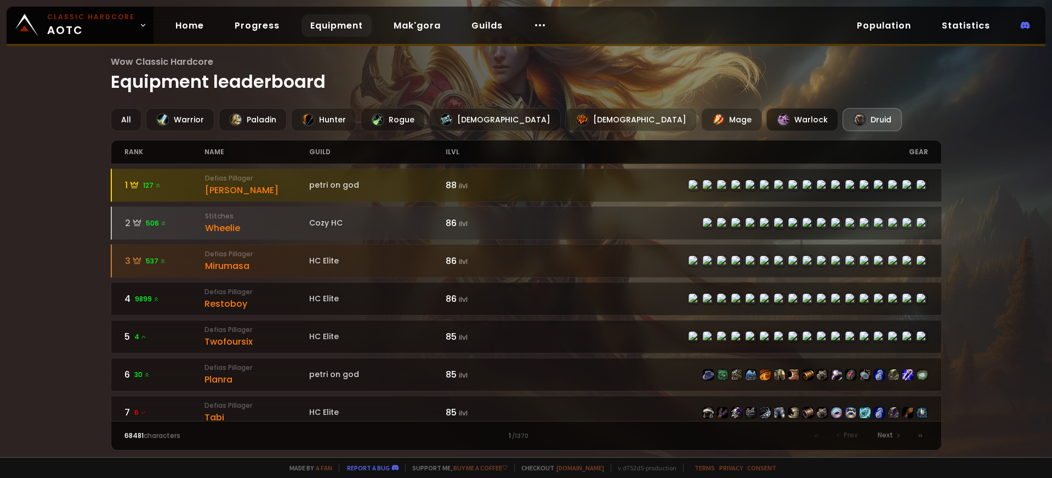
click at [777, 114] on div at bounding box center [783, 119] width 13 height 13
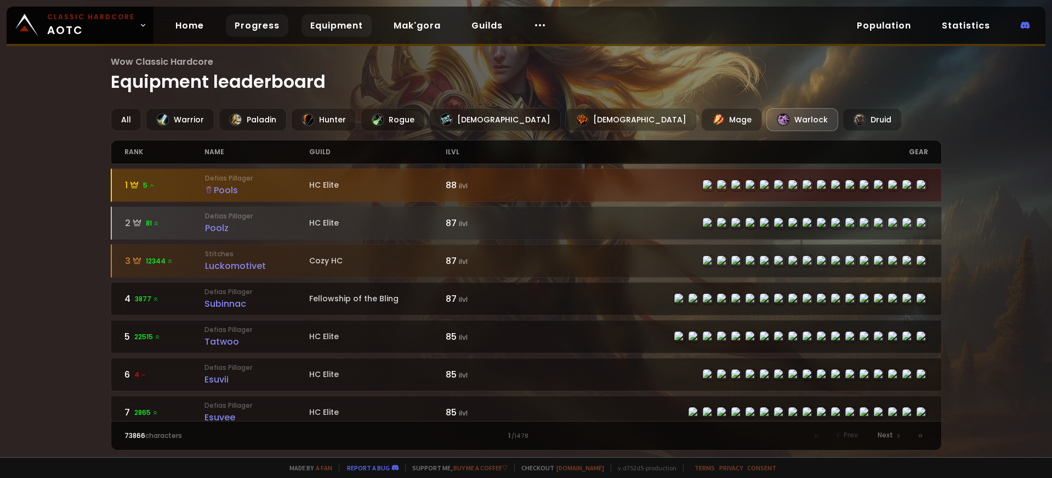
click at [260, 20] on link "Progress" at bounding box center [257, 25] width 63 height 22
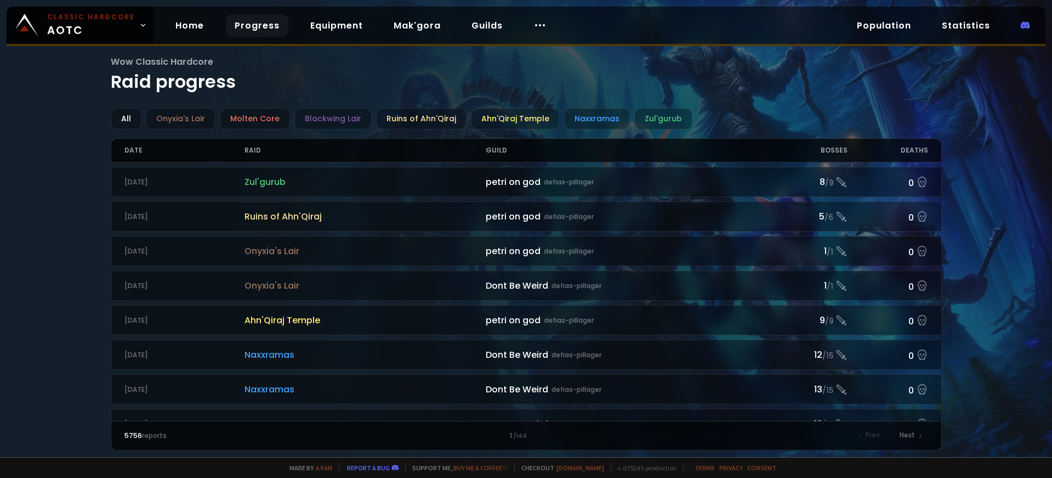
click at [831, 149] on div "Bosses" at bounding box center [807, 150] width 81 height 23
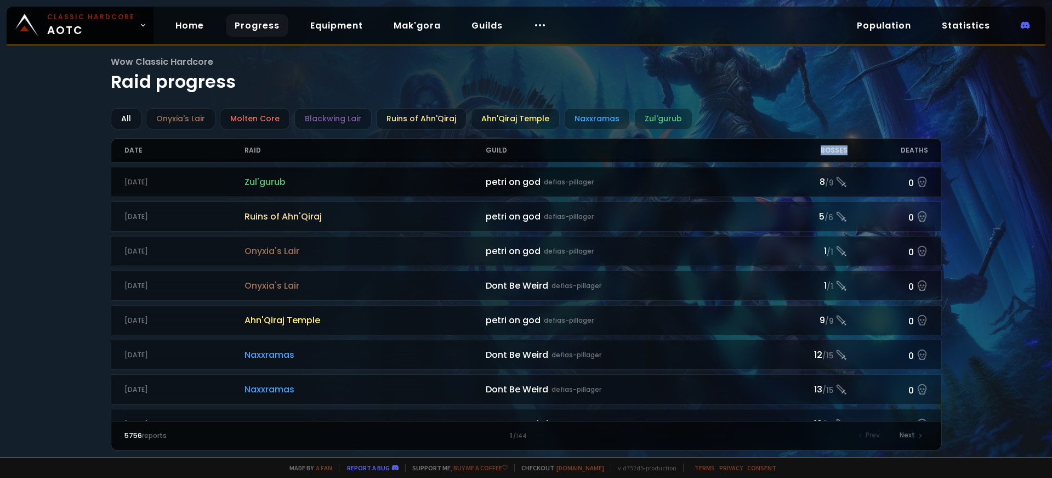
click at [250, 179] on span "Zul'gurub" at bounding box center [365, 182] width 241 height 14
click at [277, 182] on span "Zul'gurub" at bounding box center [365, 182] width 241 height 14
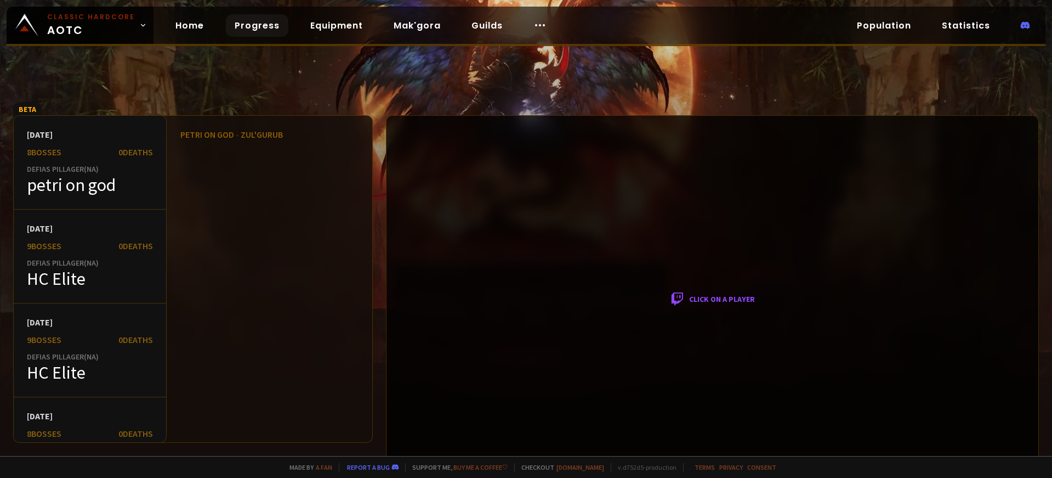
drag, startPoint x: 695, startPoint y: 81, endPoint x: 759, endPoint y: 66, distance: 65.9
click at [695, 81] on div at bounding box center [526, 228] width 1052 height 456
click at [875, 16] on link "Population" at bounding box center [884, 25] width 72 height 22
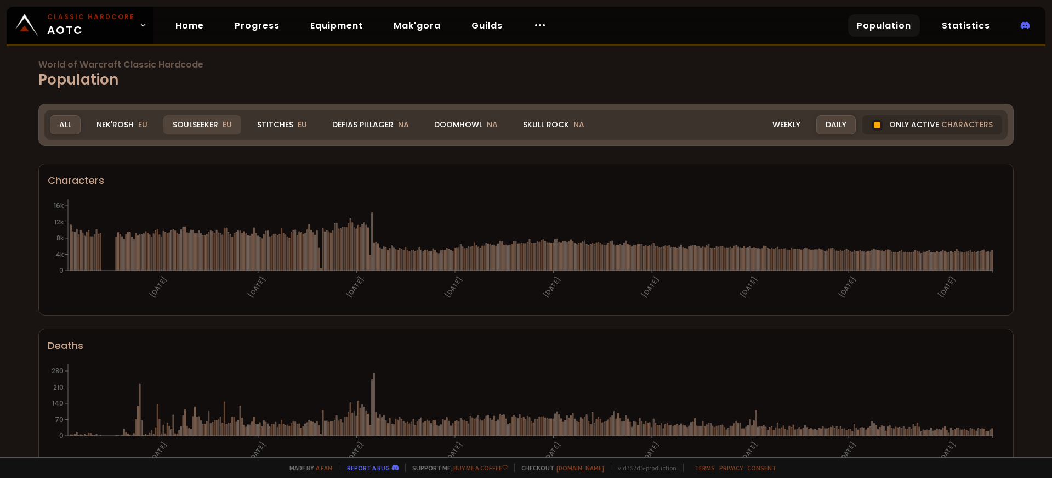
click at [180, 120] on div "Soulseeker EU" at bounding box center [202, 124] width 78 height 19
click at [184, 120] on div "Soulseeker EU" at bounding box center [202, 124] width 78 height 19
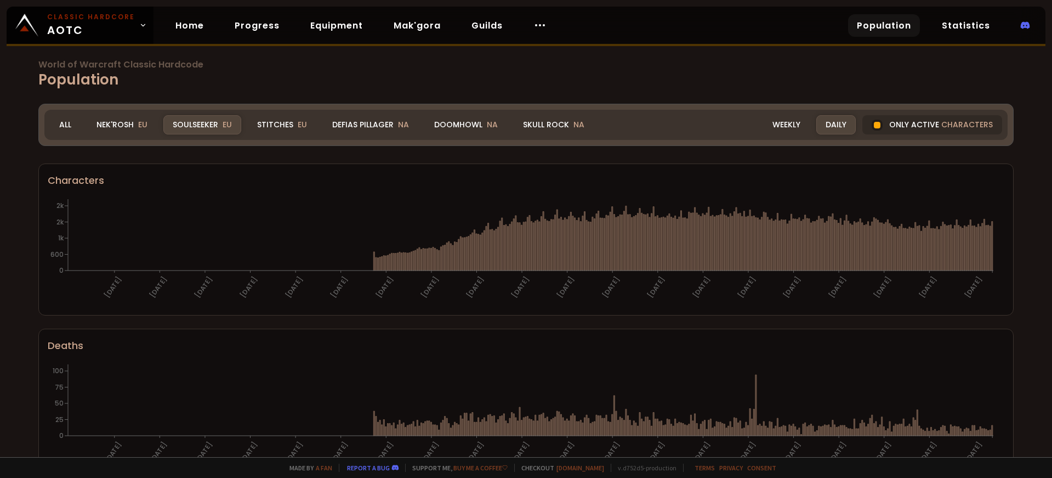
click at [824, 126] on div "Daily" at bounding box center [836, 124] width 39 height 19
click at [785, 126] on div "Weekly" at bounding box center [786, 124] width 47 height 19
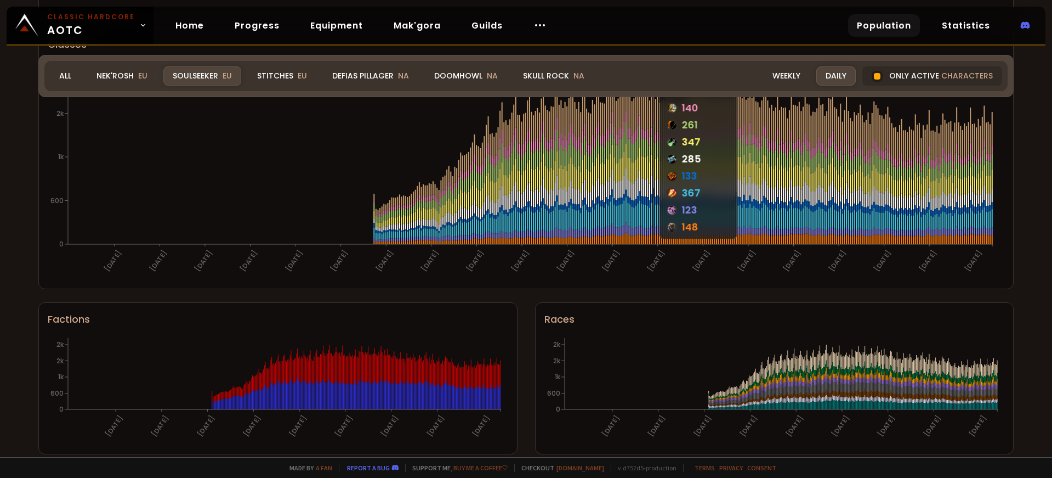
scroll to position [642, 0]
